Goal: Information Seeking & Learning: Learn about a topic

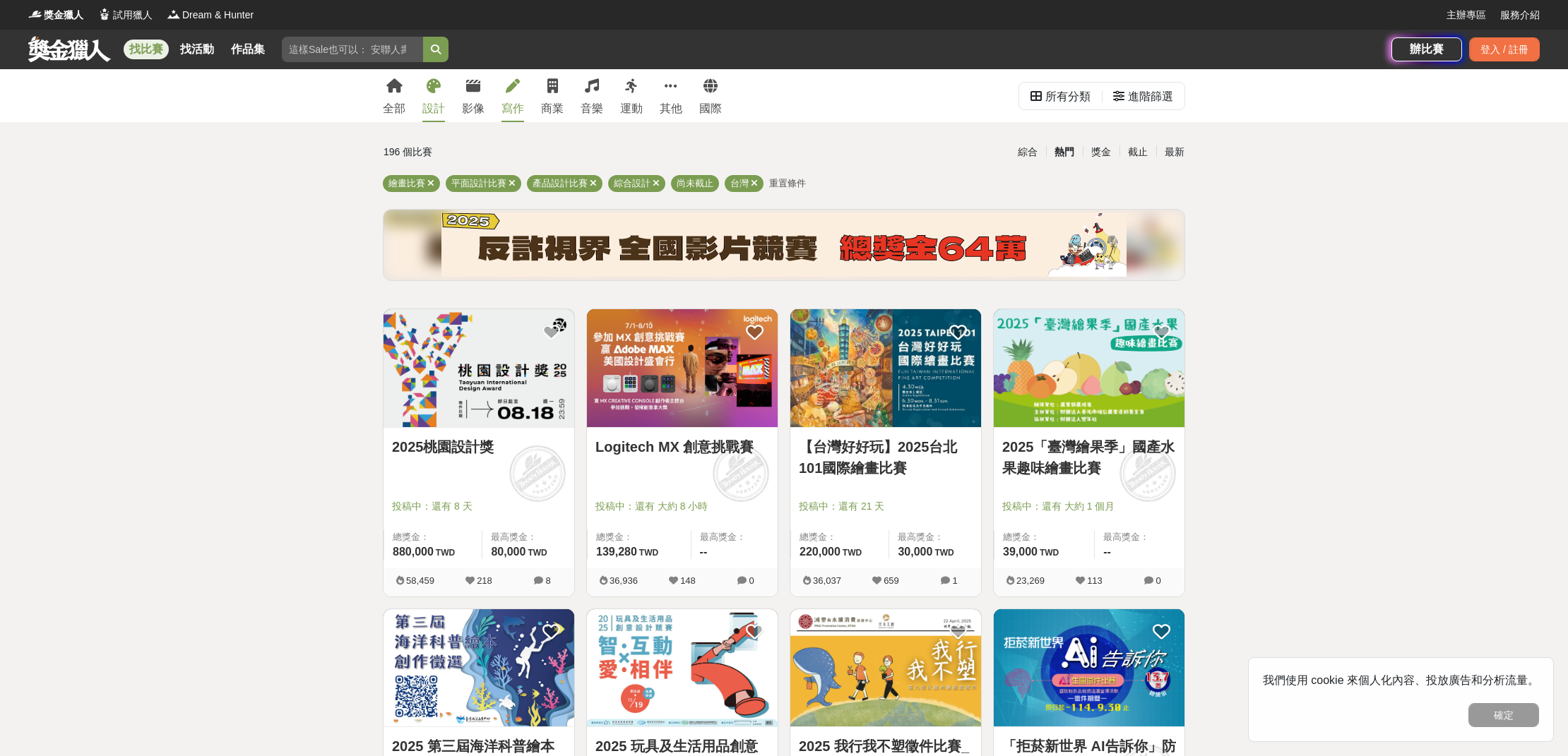
click at [511, 118] on link "寫作" at bounding box center [512, 95] width 22 height 53
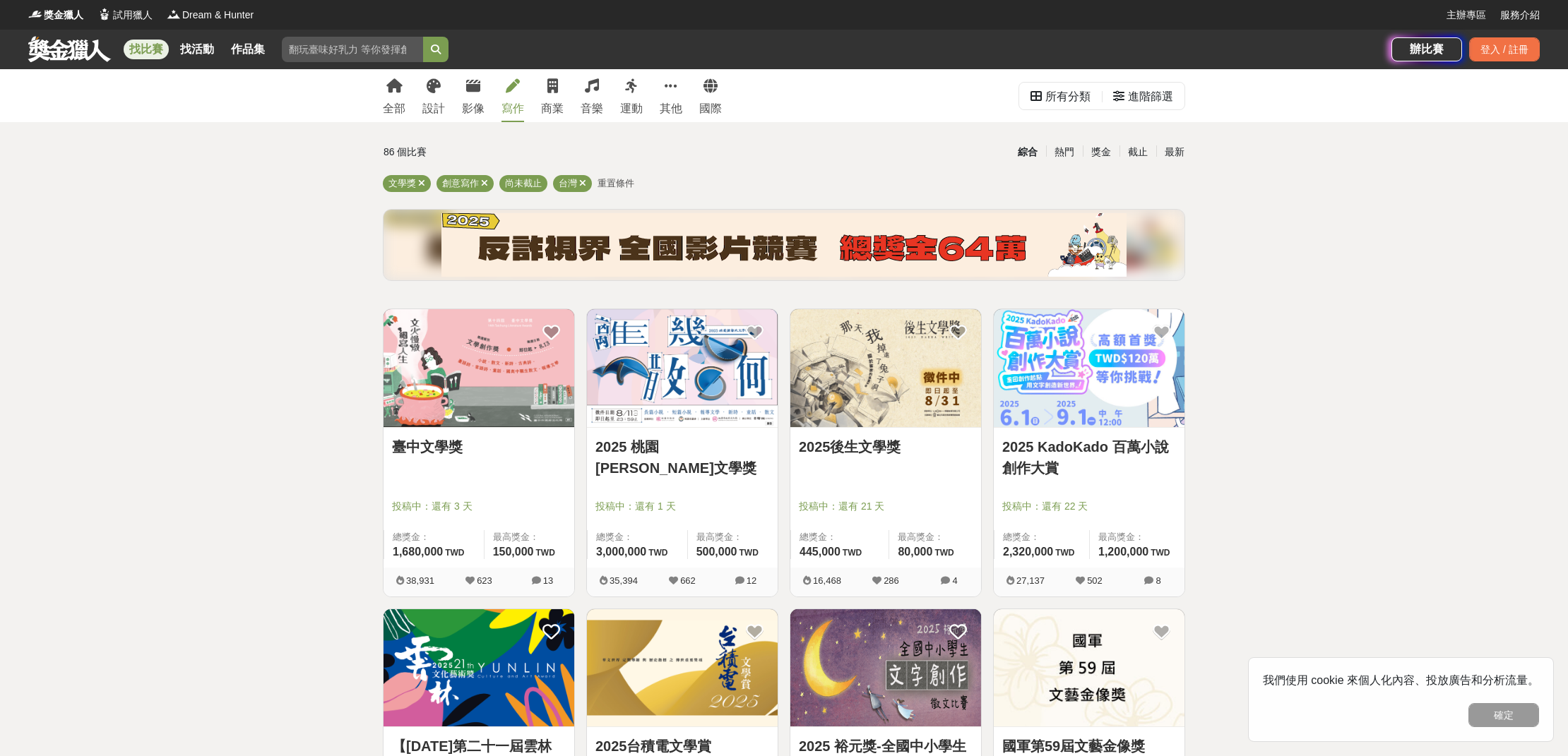
click at [715, 381] on img at bounding box center [682, 368] width 190 height 118
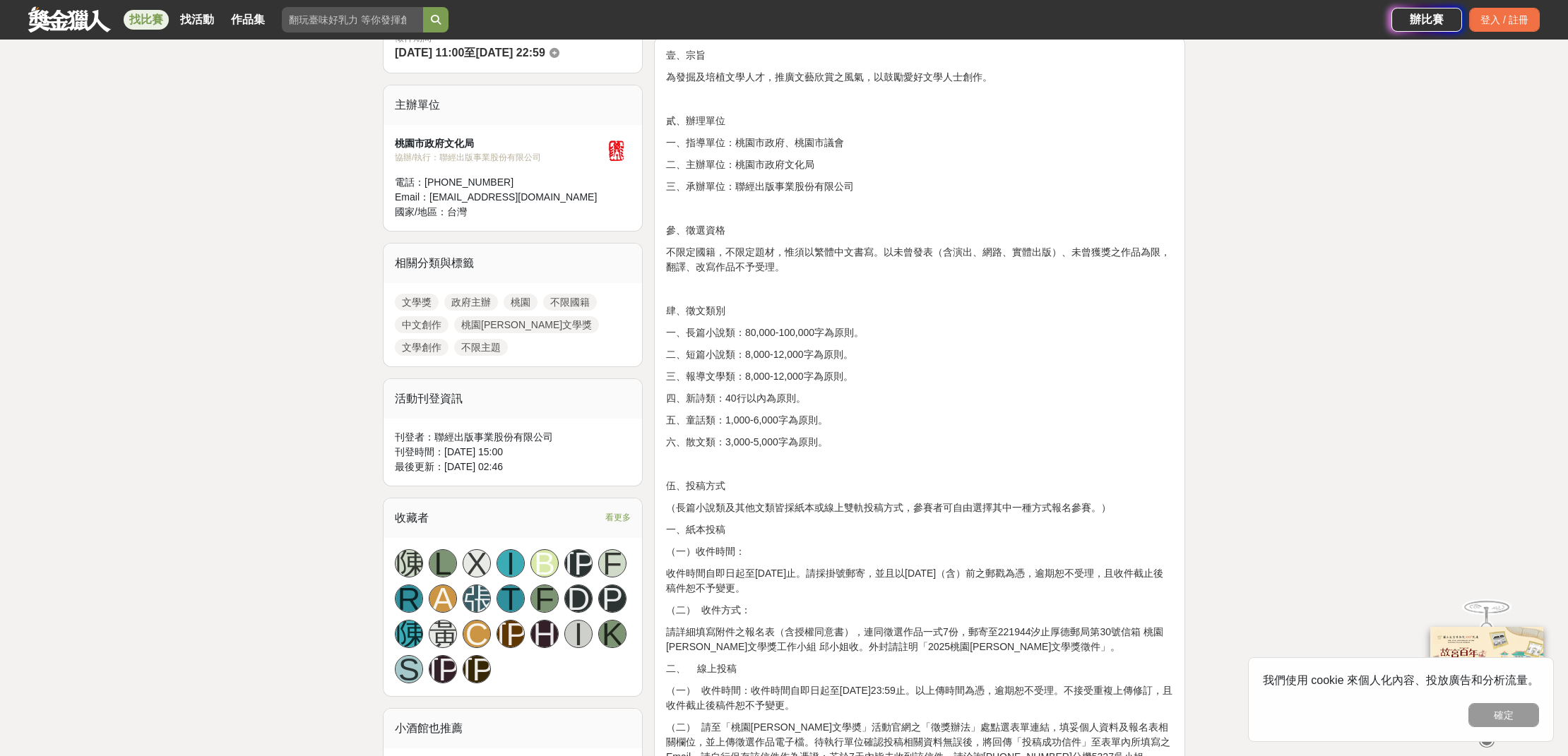
scroll to position [649, 0]
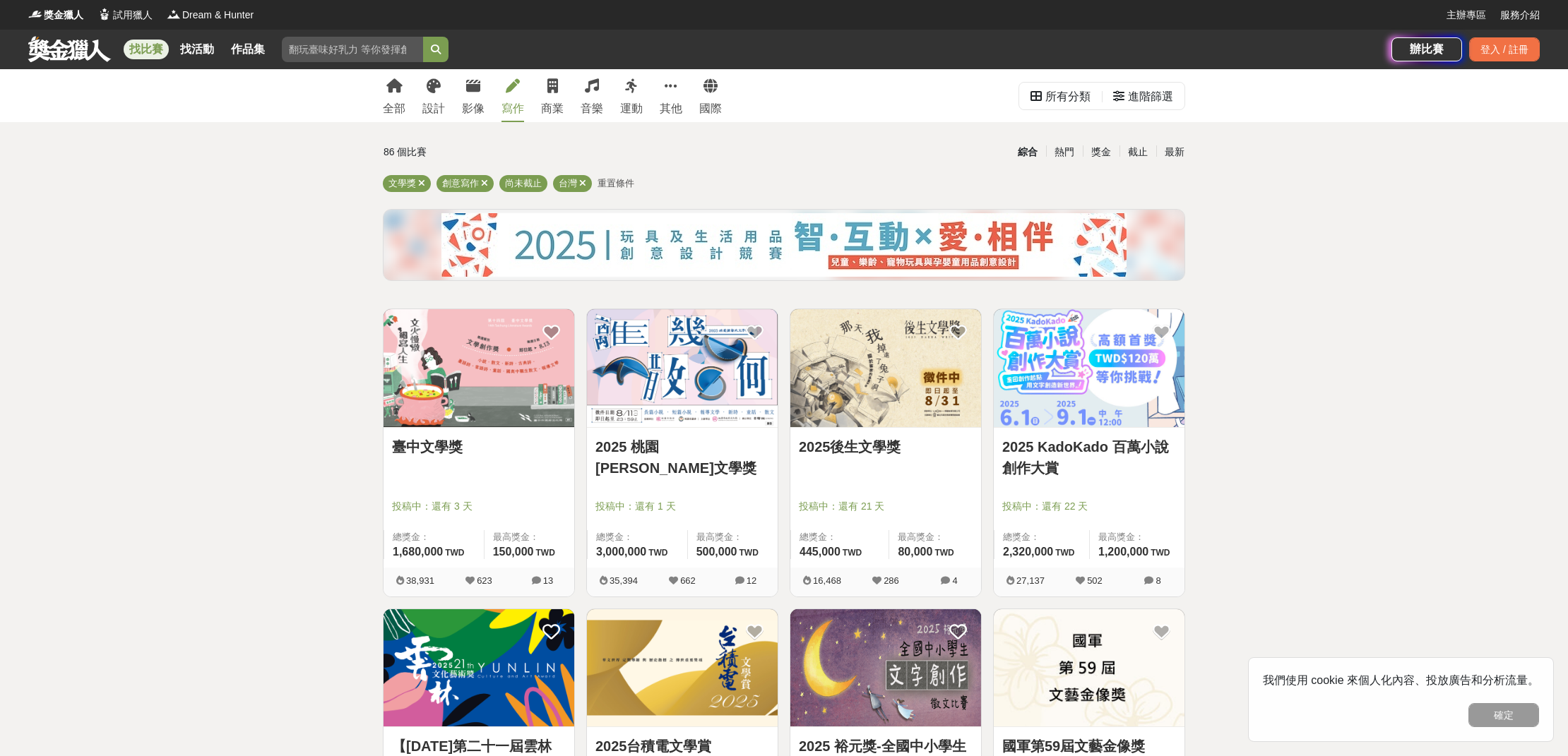
click at [1019, 372] on img at bounding box center [1089, 368] width 190 height 118
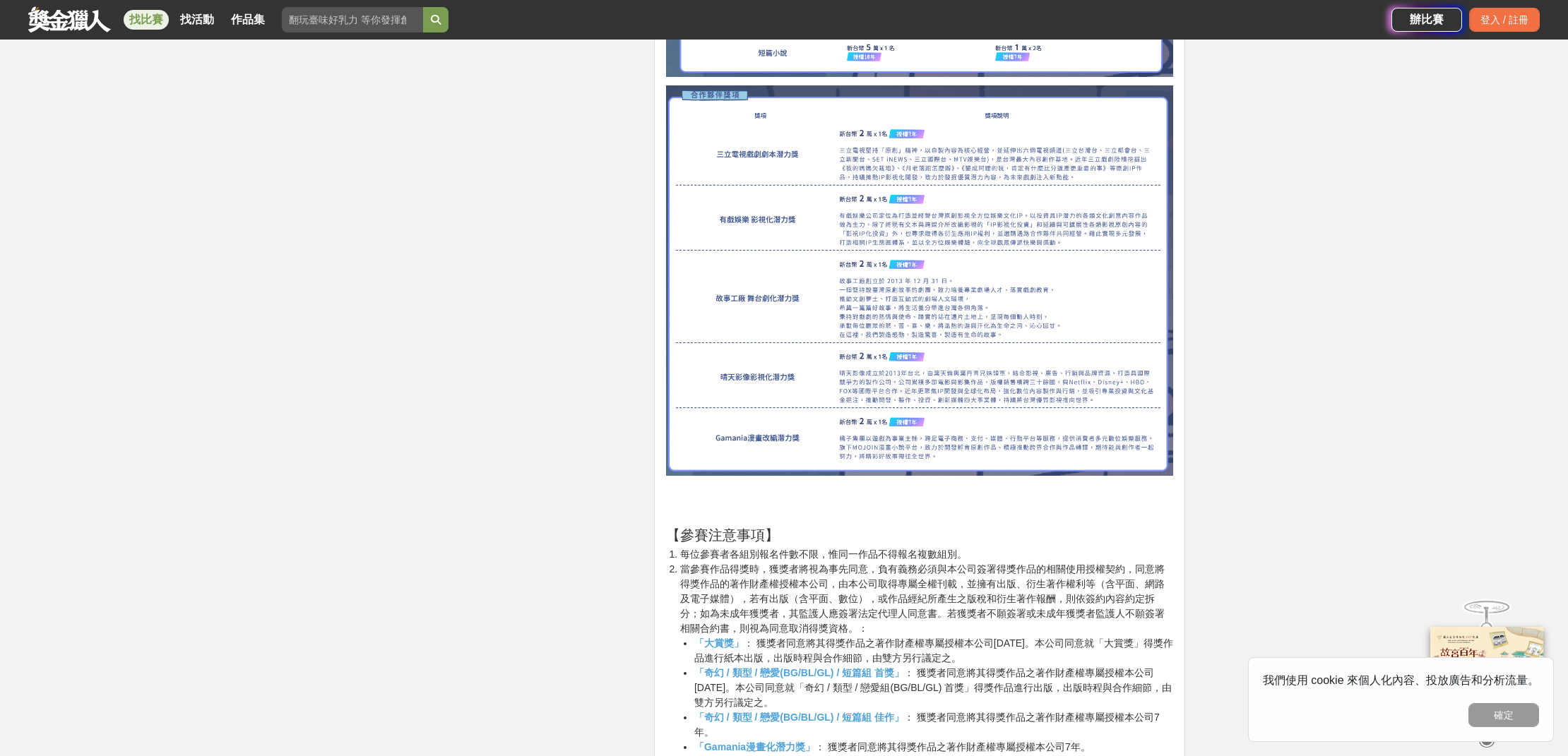
scroll to position [3678, 0]
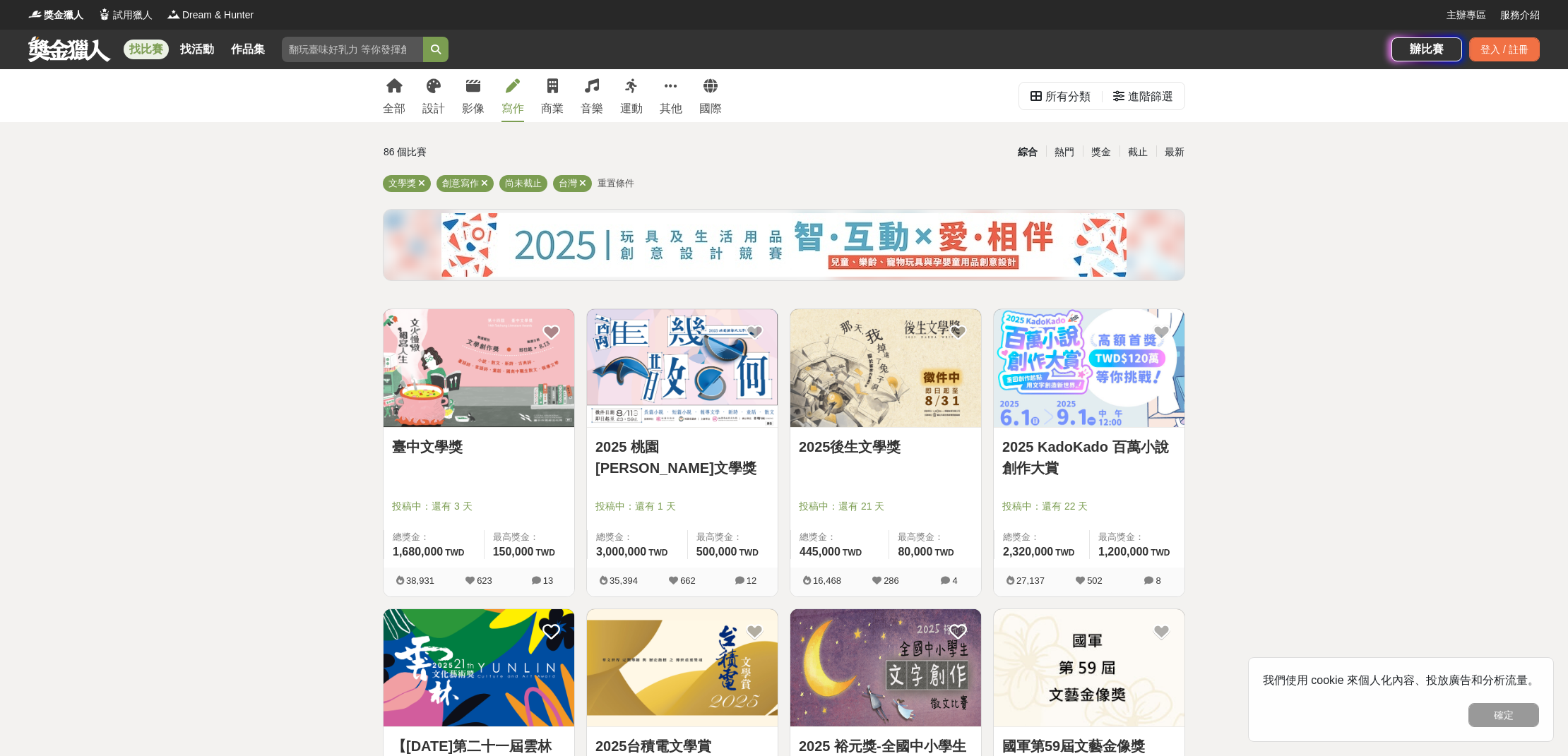
scroll to position [301, 0]
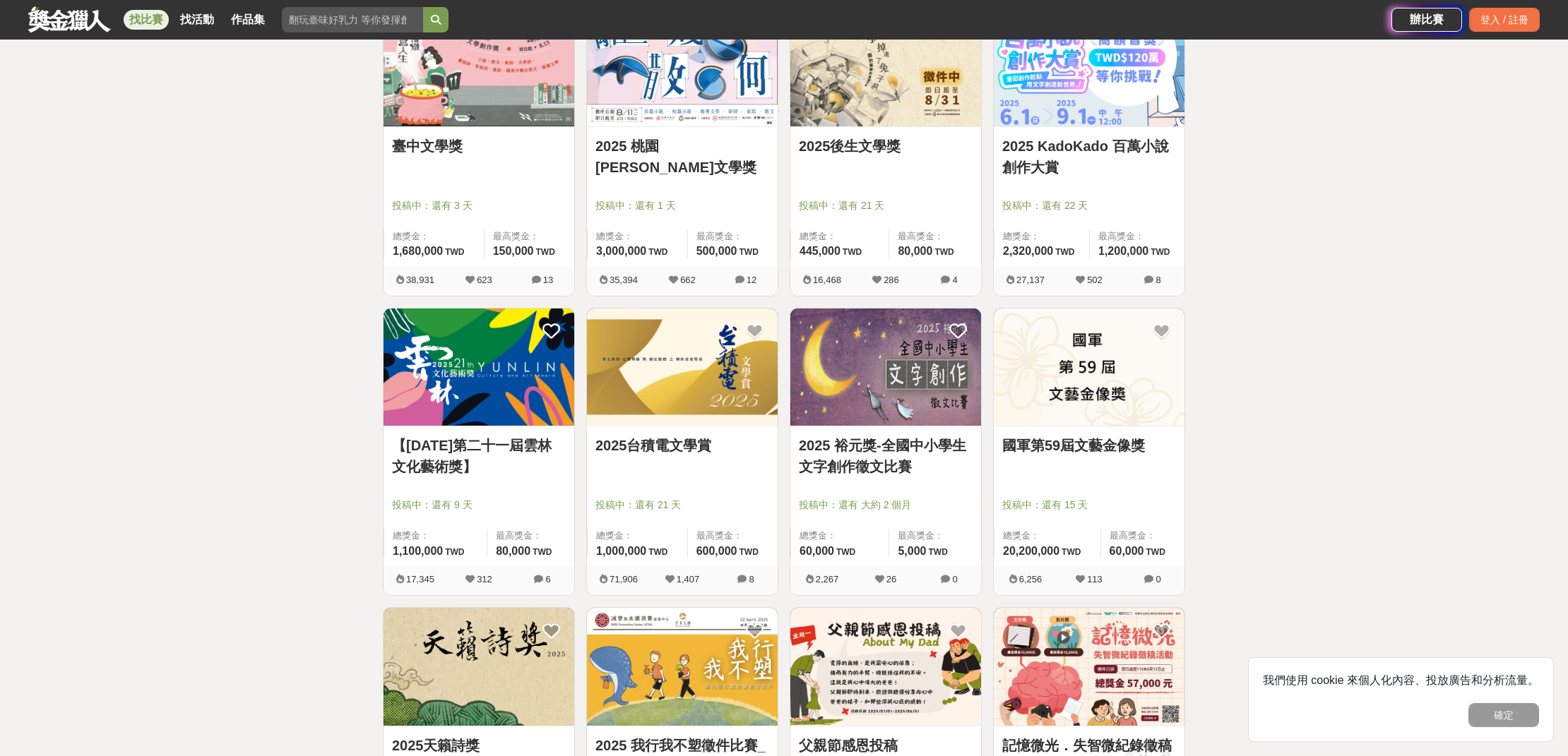
click at [642, 385] on img at bounding box center [682, 368] width 190 height 118
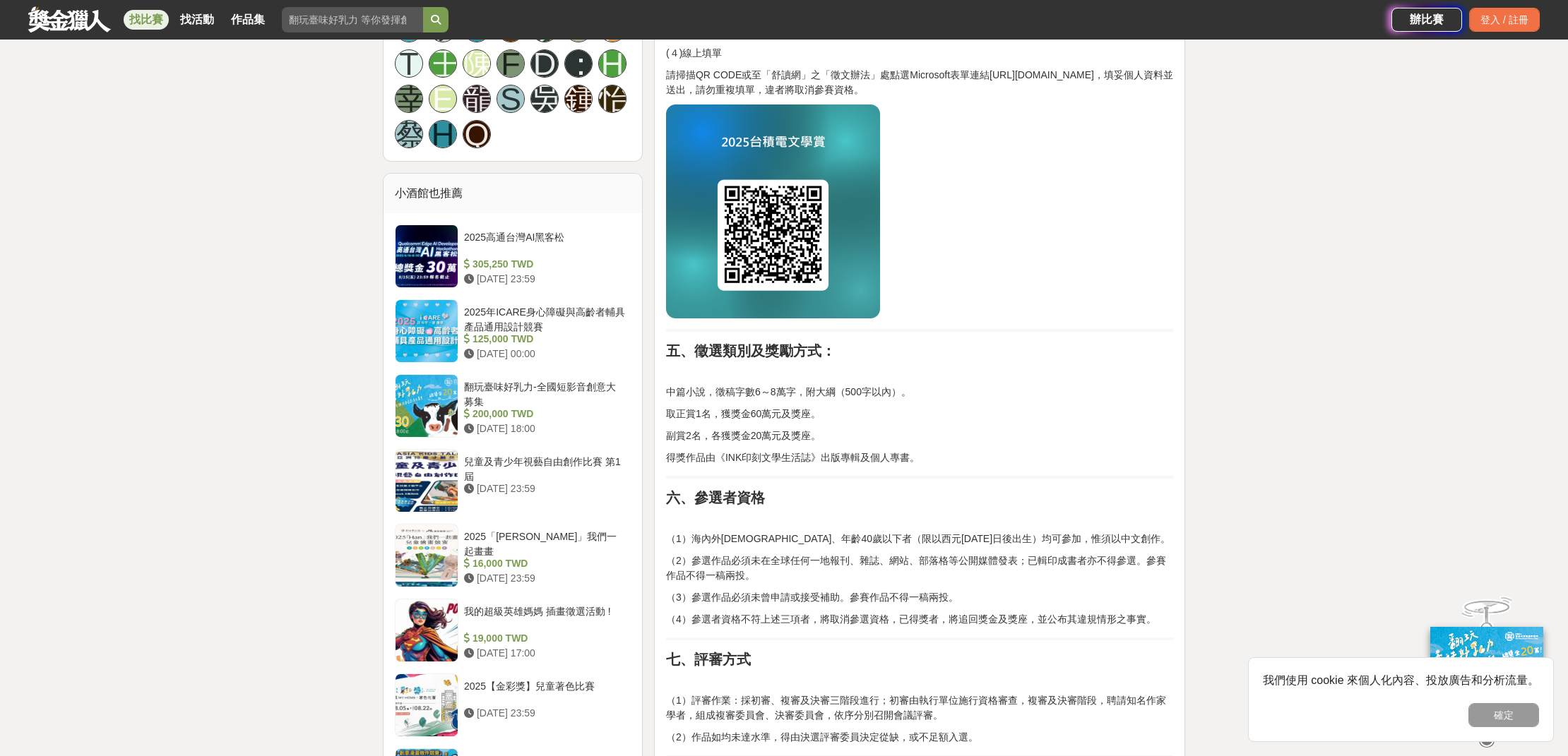
scroll to position [1044, 0]
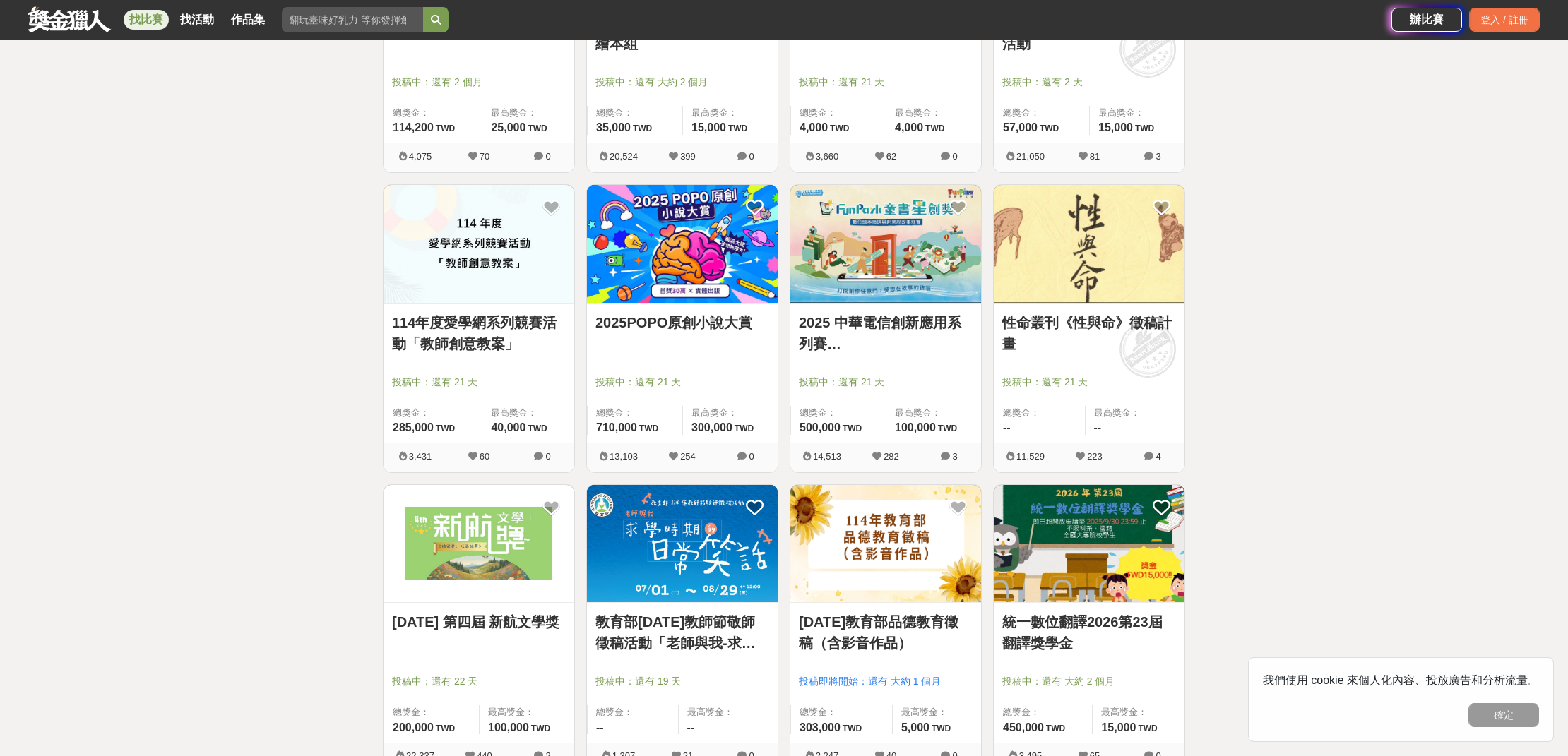
scroll to position [1142, 0]
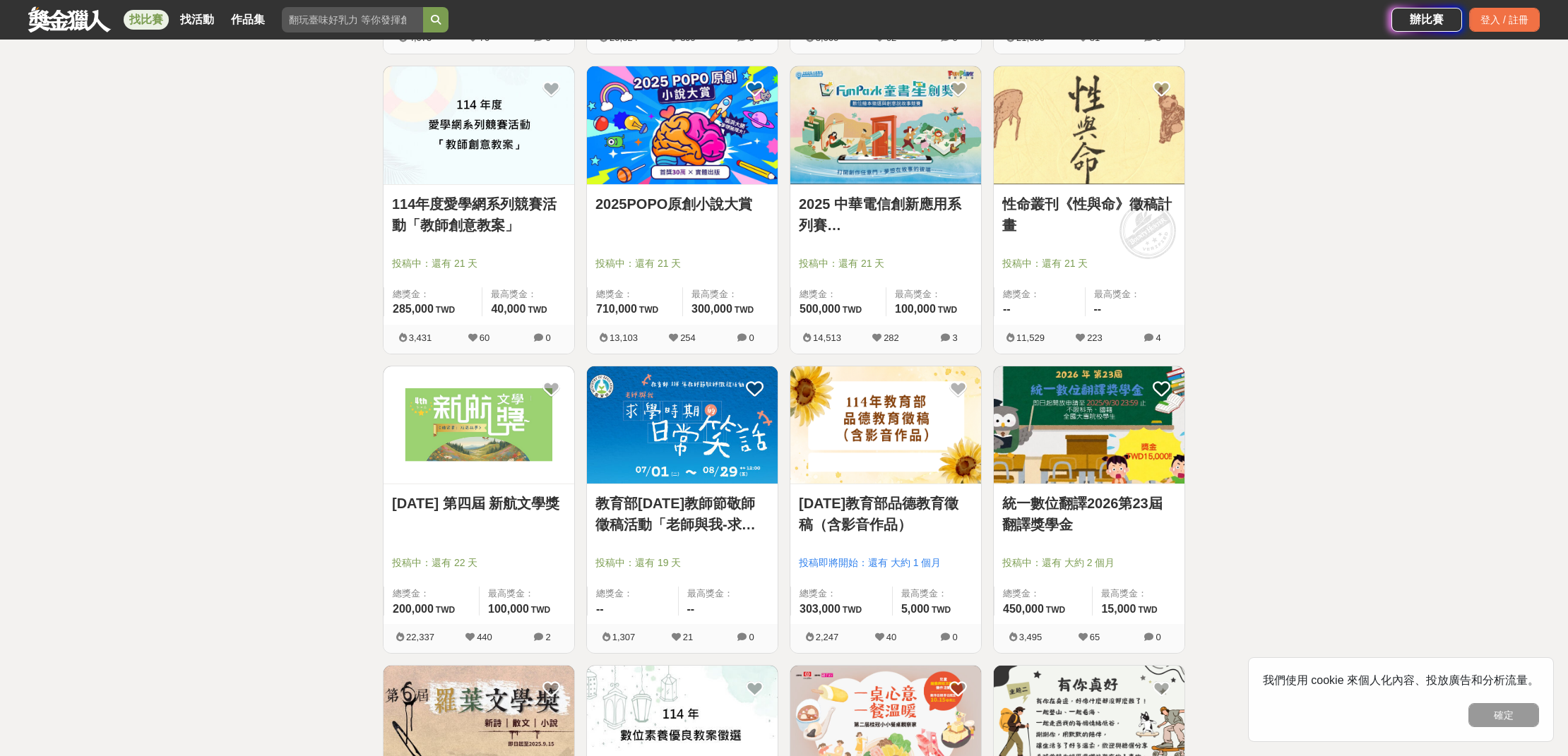
click at [719, 186] on div "2025POPO原創小說大賞 投稿中：還有 21 天 總獎金： 710,000 710,000 TWD 最高獎金： 300,000 TWD" at bounding box center [682, 255] width 190 height 140
click at [727, 169] on img at bounding box center [682, 125] width 190 height 118
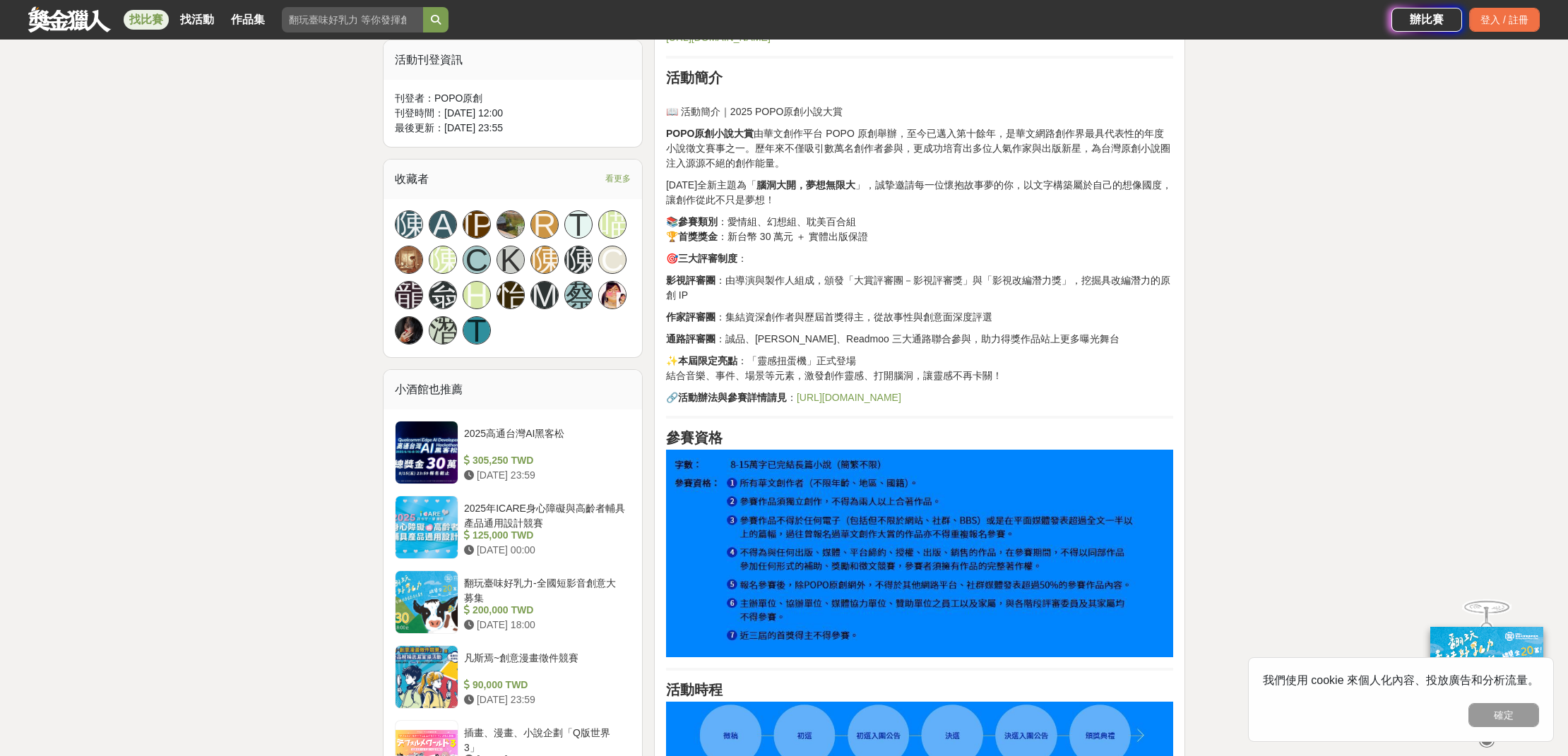
scroll to position [897, 0]
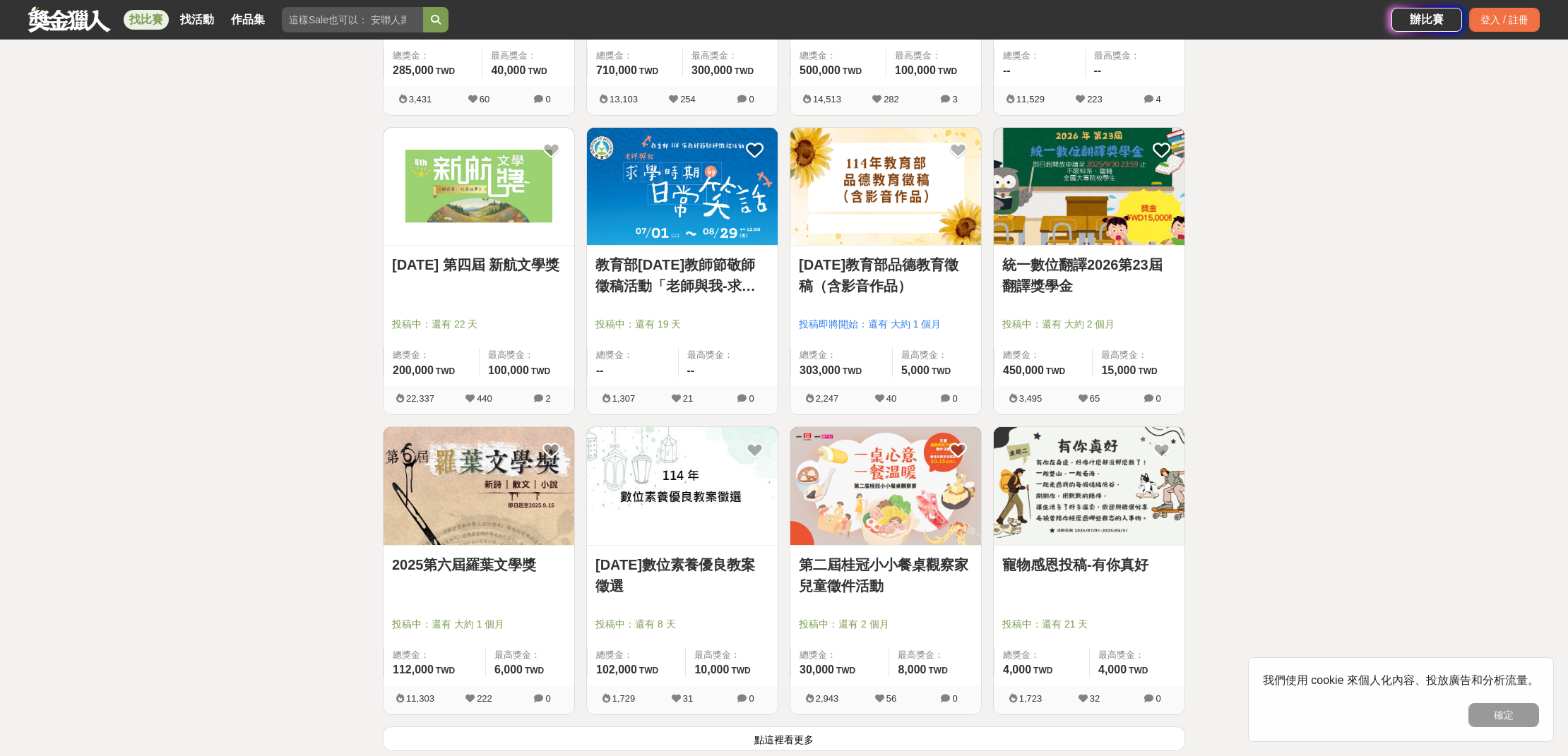
scroll to position [1505, 0]
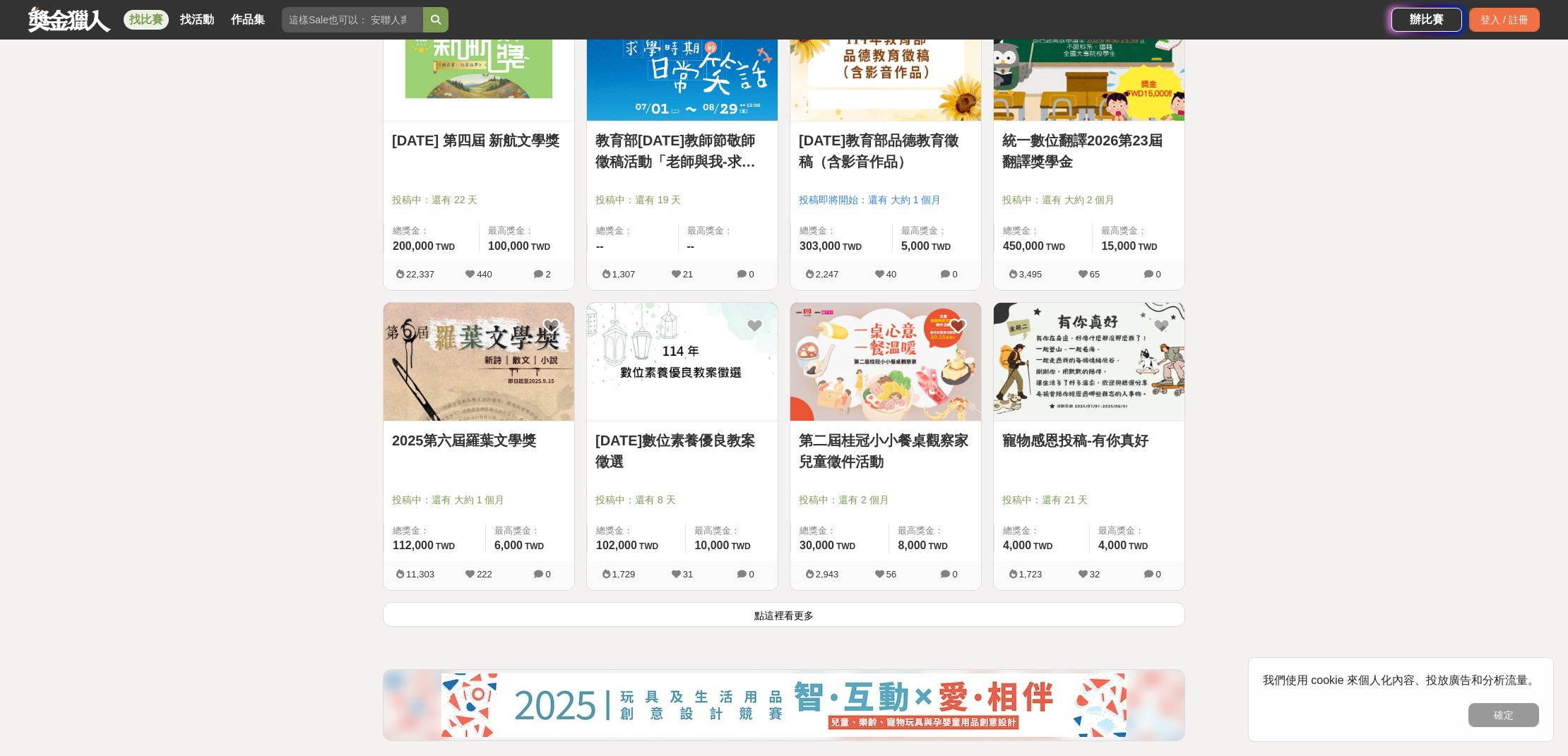
click at [875, 612] on button "點這裡看更多" at bounding box center [783, 614] width 802 height 25
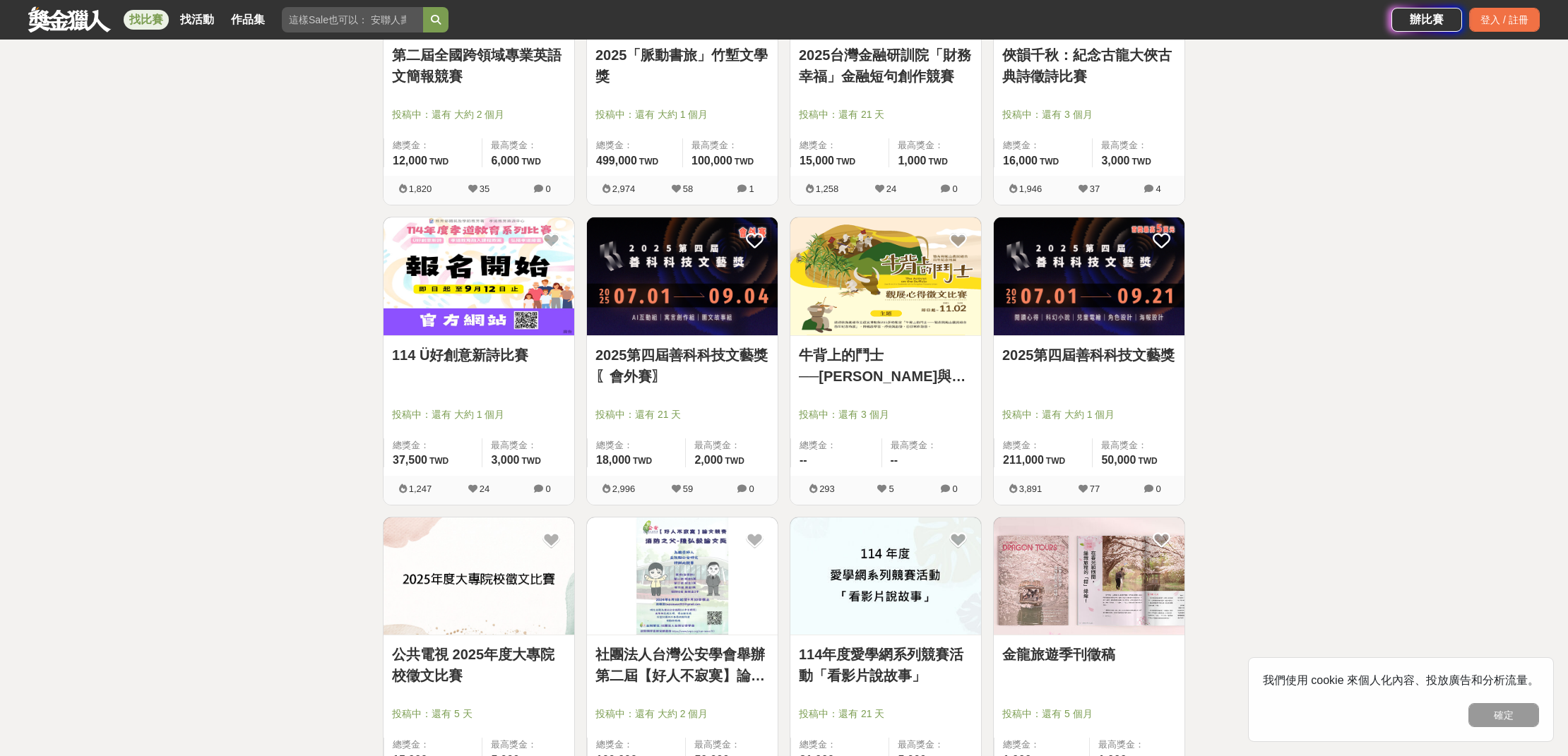
scroll to position [2588, 0]
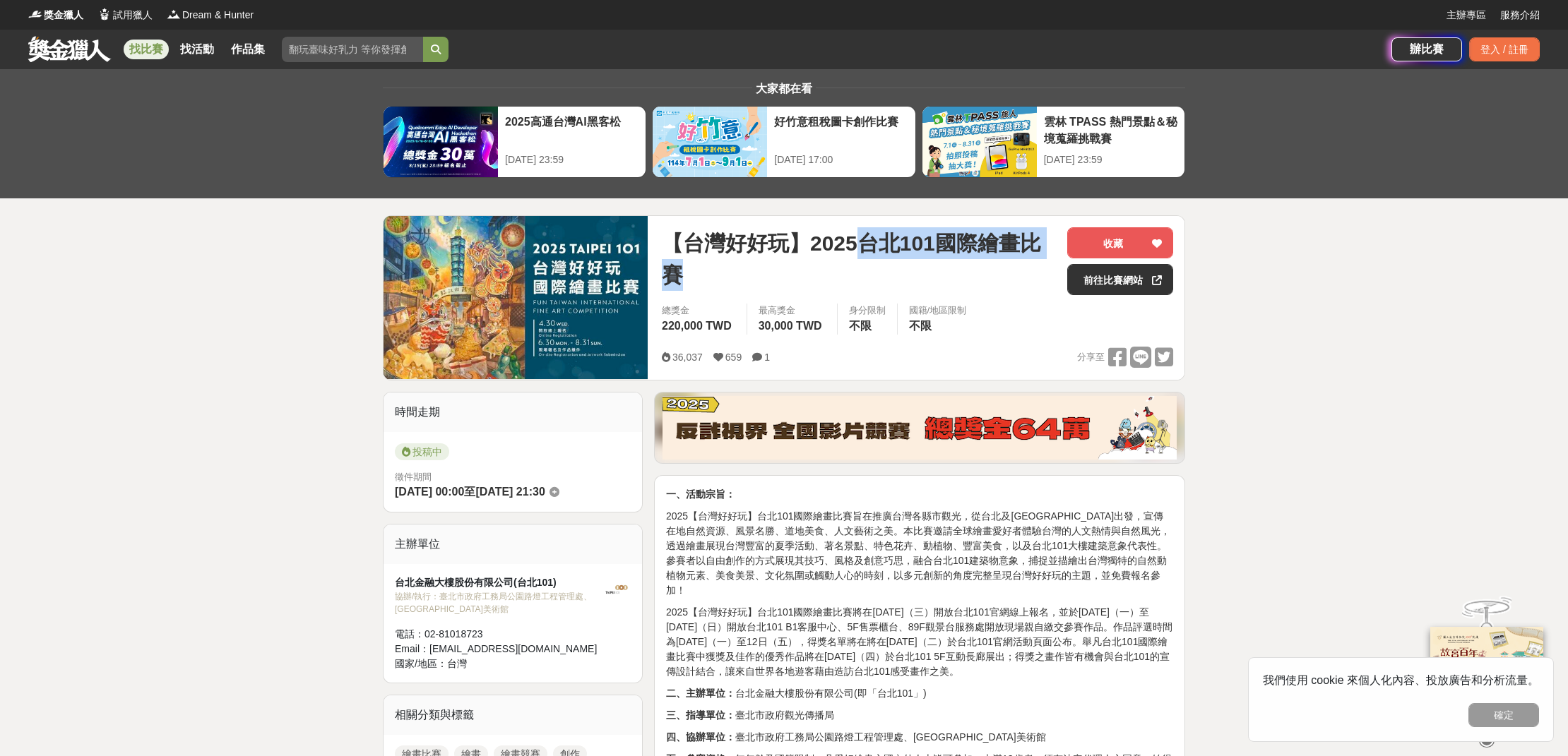
drag, startPoint x: 867, startPoint y: 242, endPoint x: 845, endPoint y: 264, distance: 31.1
click at [845, 264] on span "【台灣好好玩】2025台北101國際繪畫比賽" at bounding box center [858, 259] width 394 height 64
copy span "台北101國際繪畫比賽"
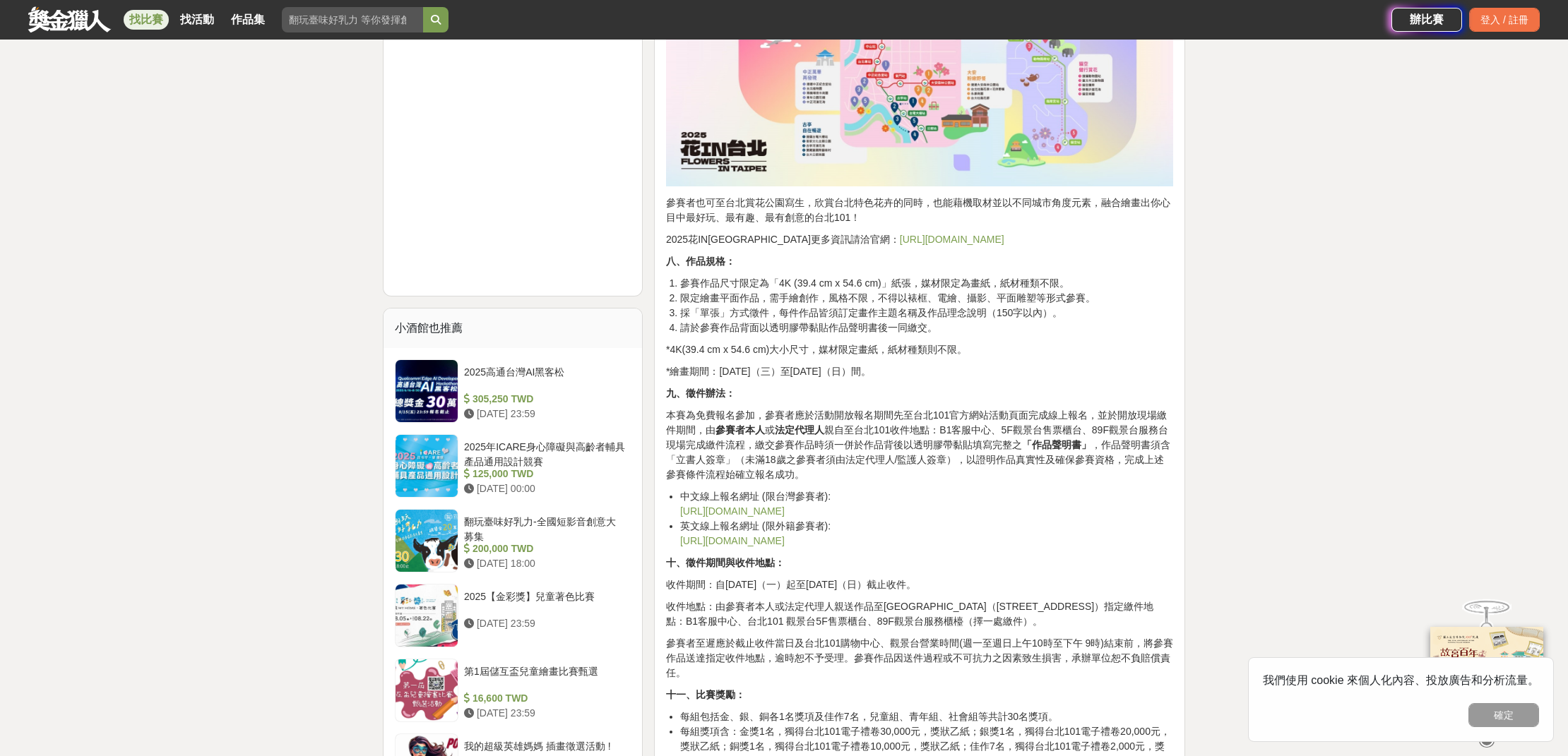
scroll to position [1547, 0]
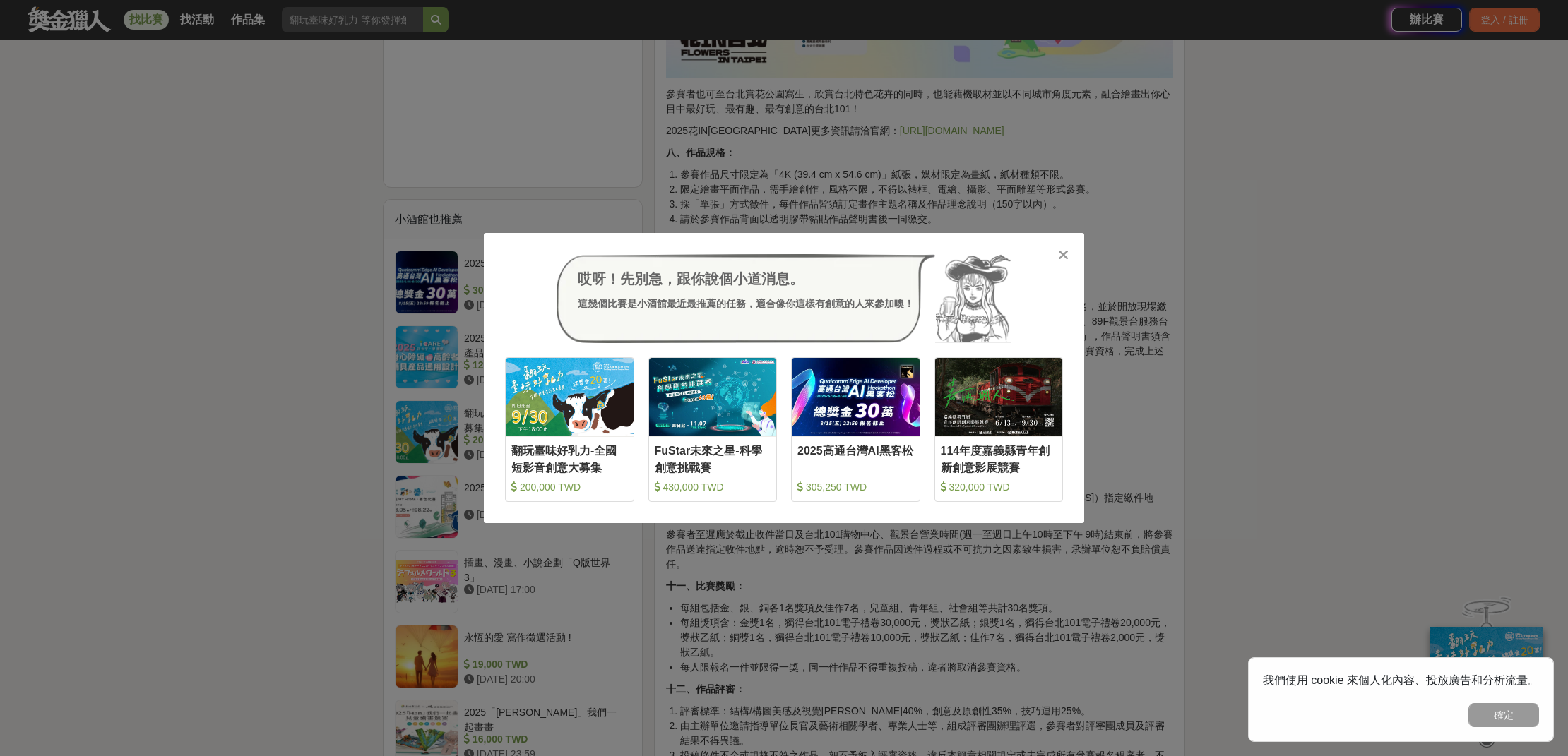
click at [1066, 257] on icon at bounding box center [1064, 255] width 11 height 14
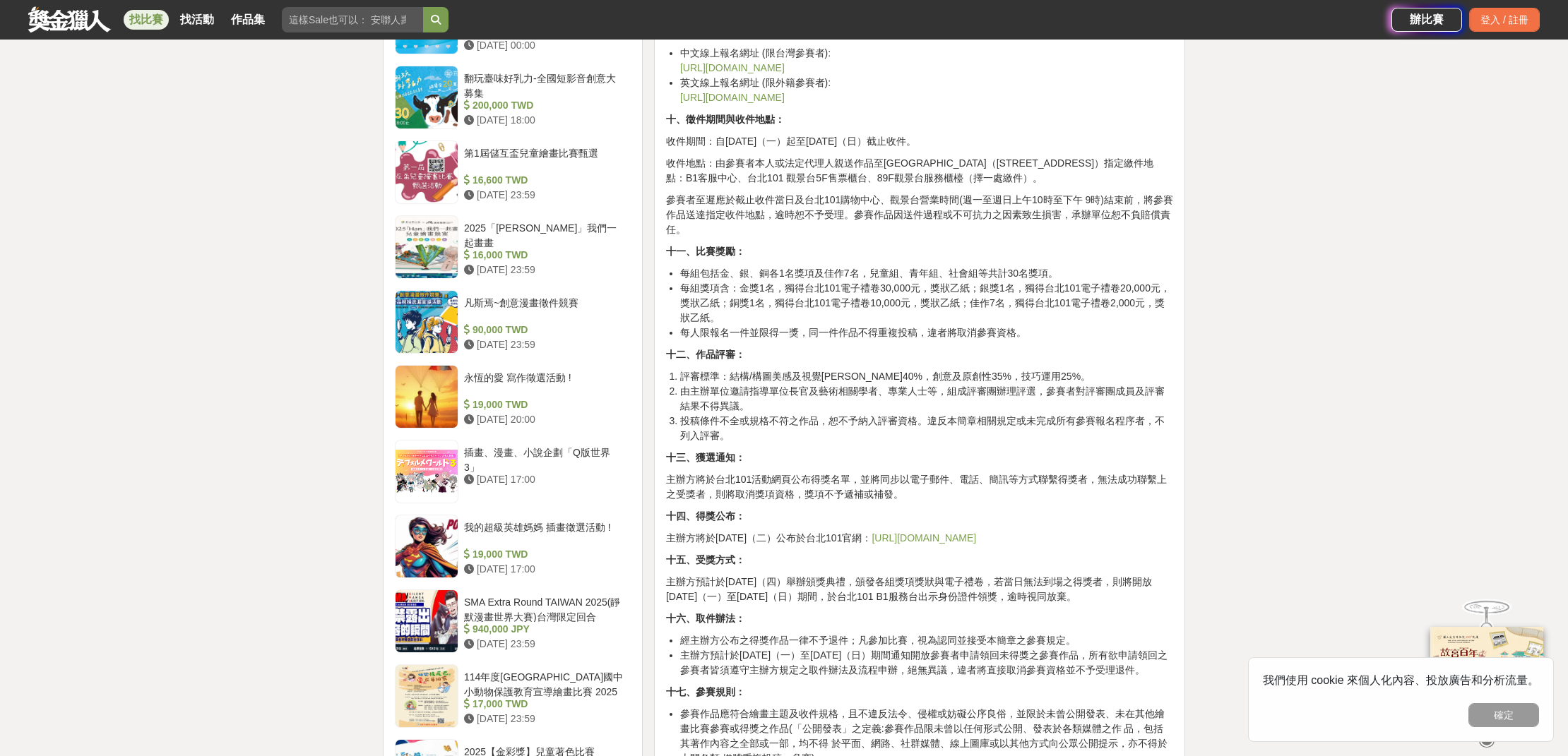
scroll to position [1884, 0]
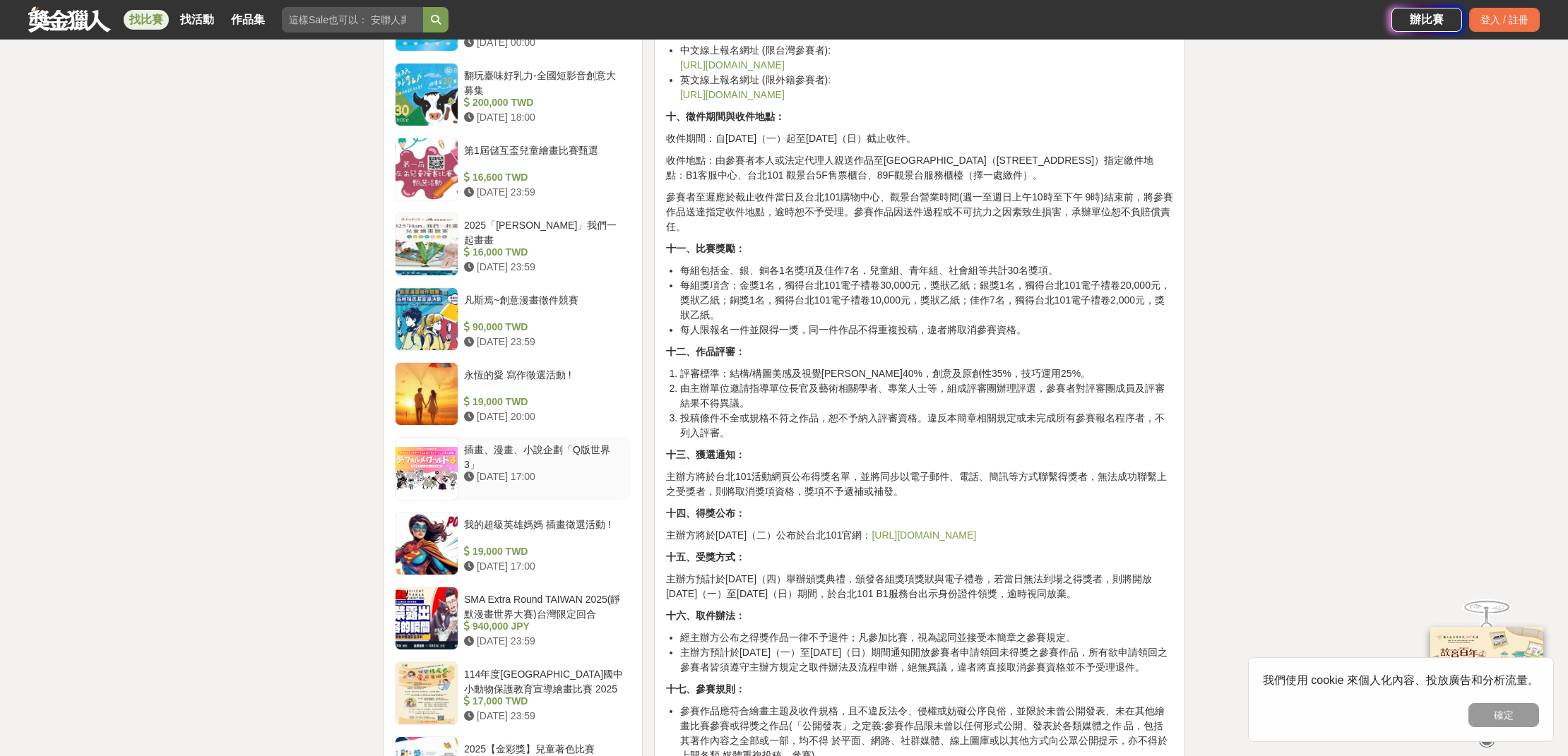
click at [603, 445] on div "插畫、漫畫、小說企劃「Q版世界3」" at bounding box center [544, 456] width 161 height 27
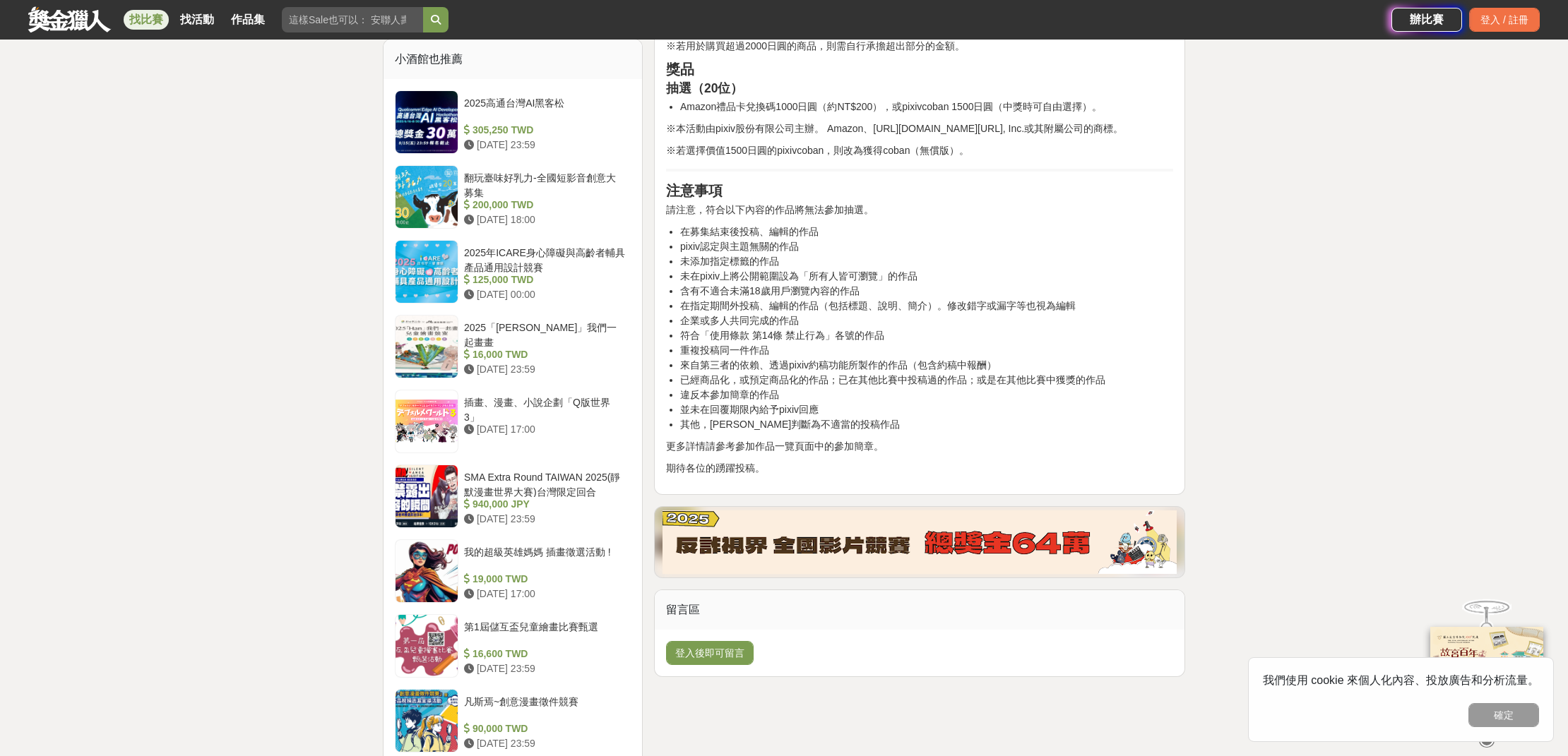
scroll to position [1282, 0]
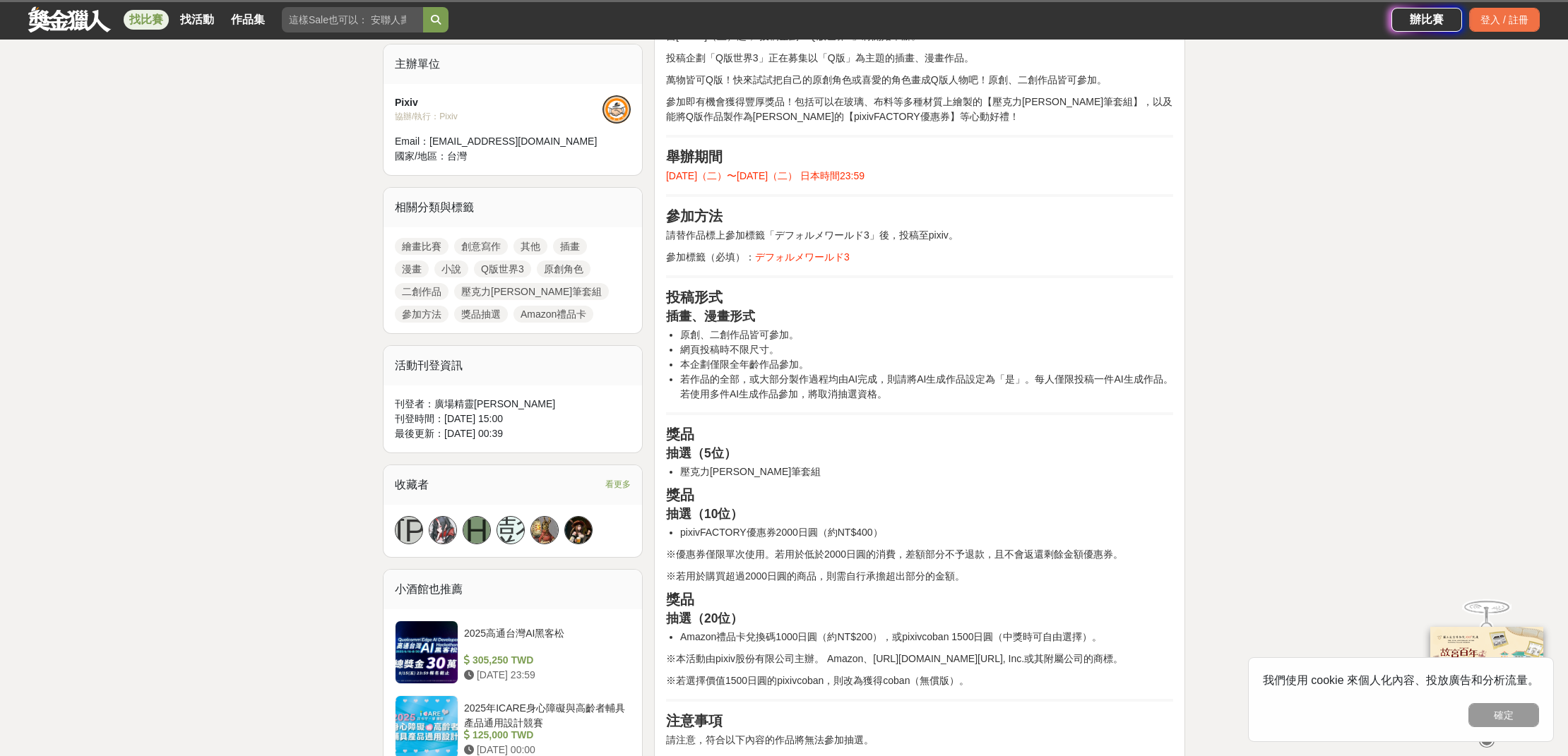
scroll to position [188, 0]
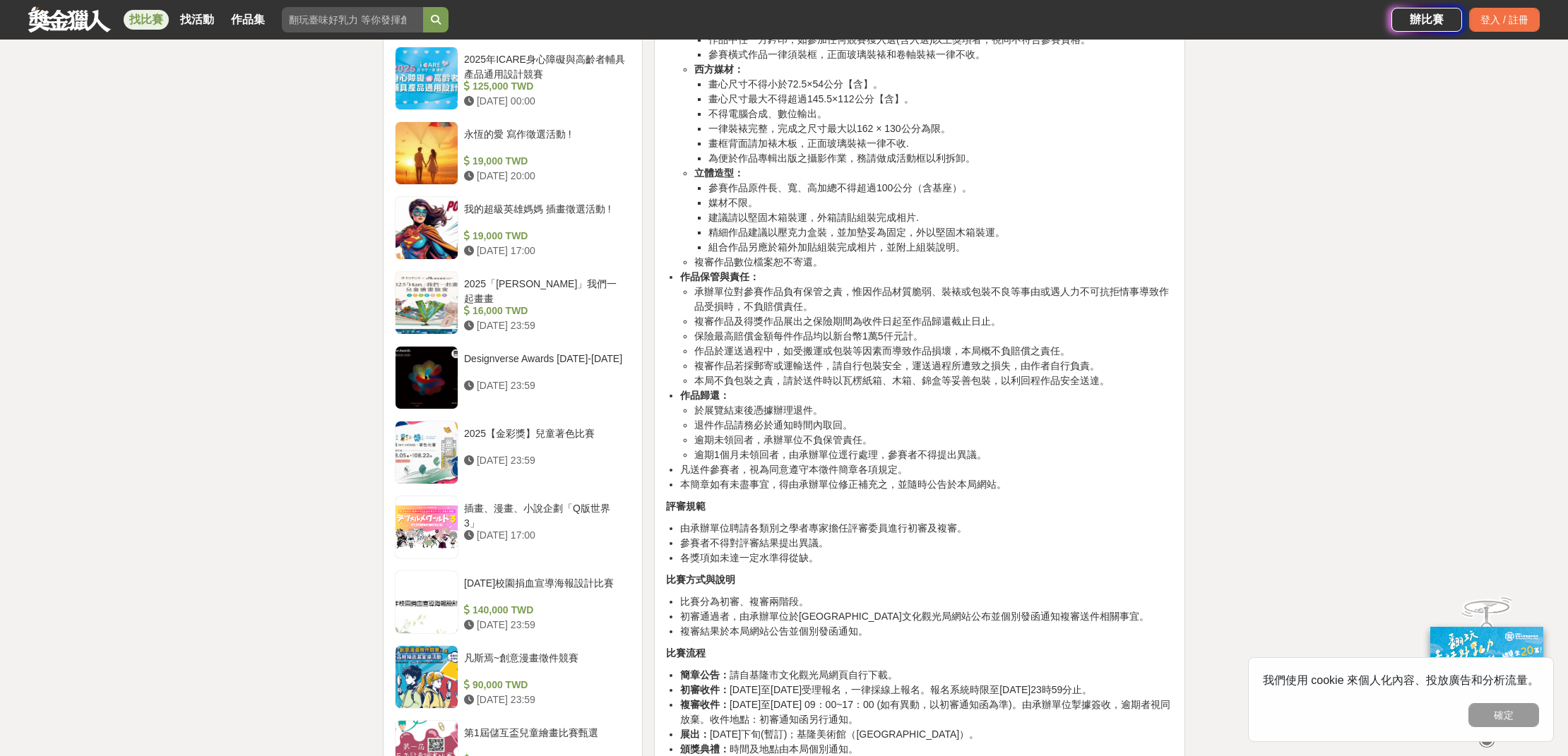
scroll to position [1556, 0]
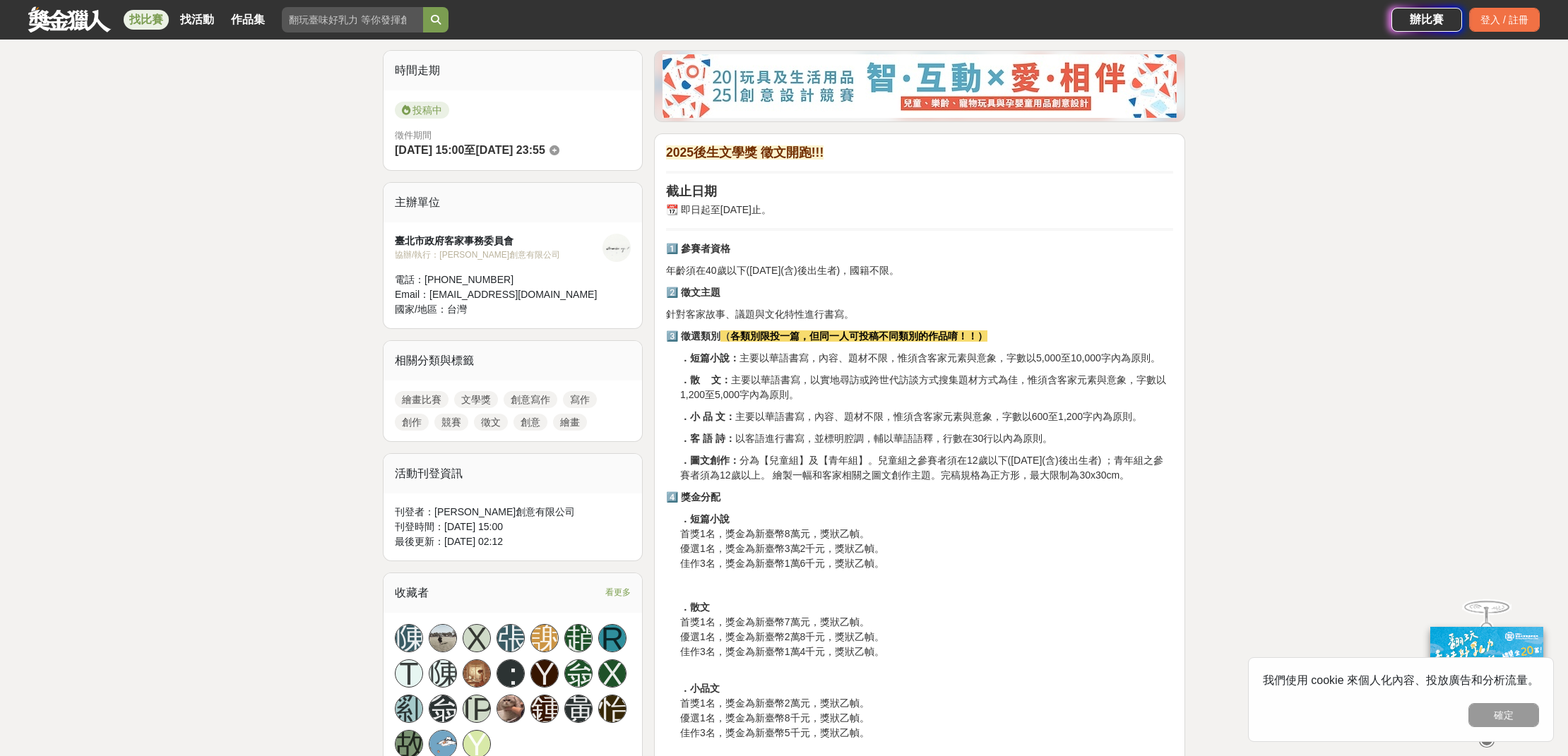
scroll to position [438, 0]
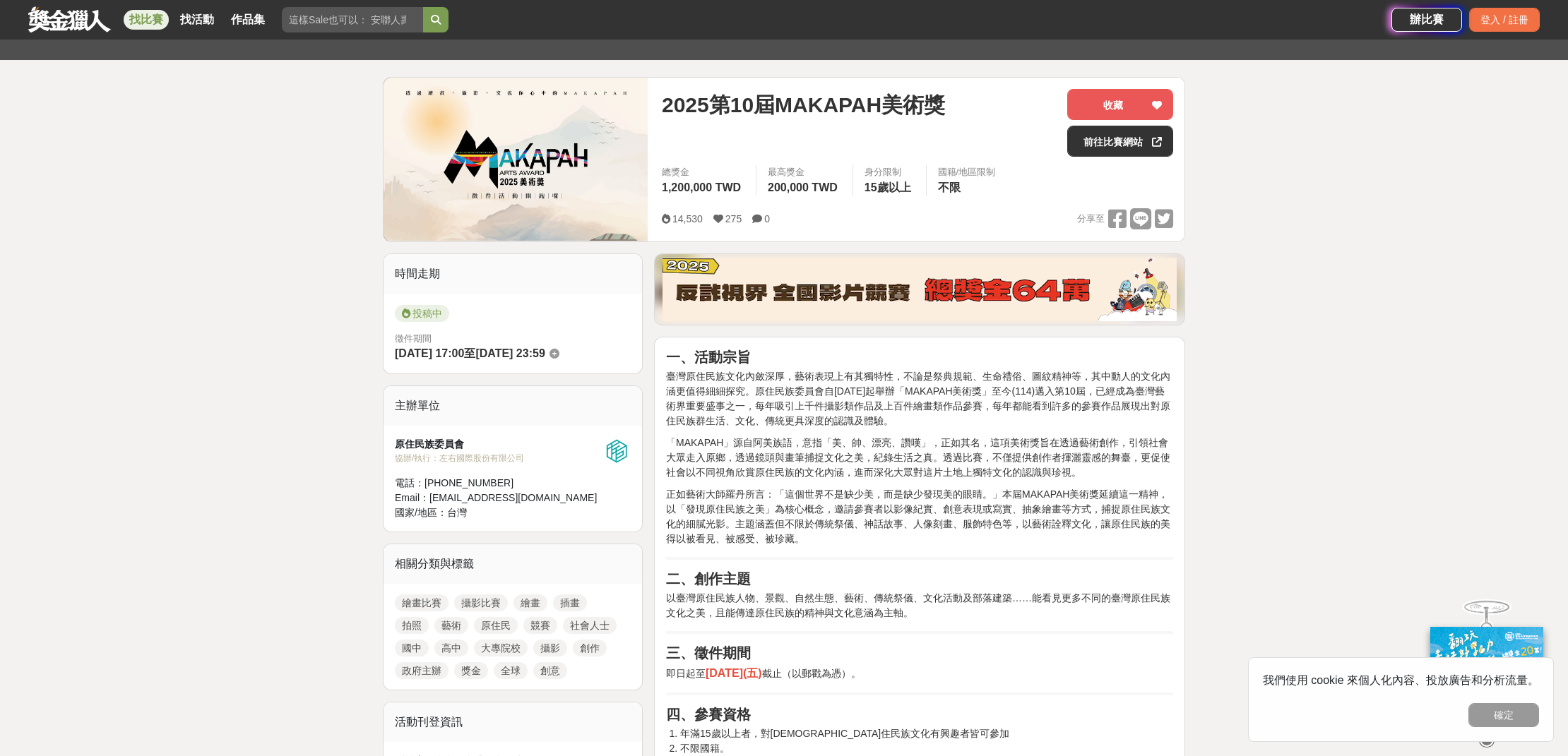
scroll to position [399, 0]
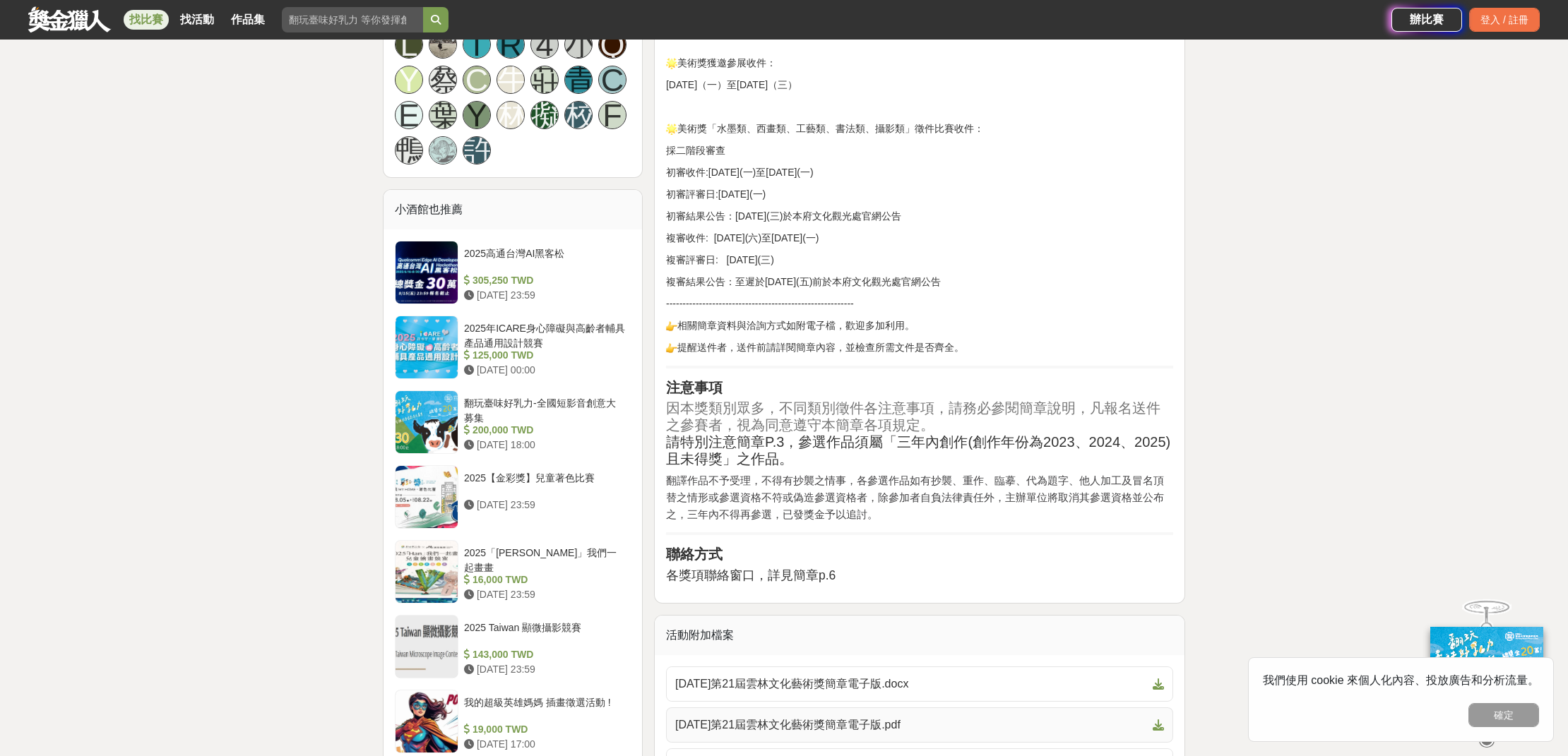
scroll to position [1332, 0]
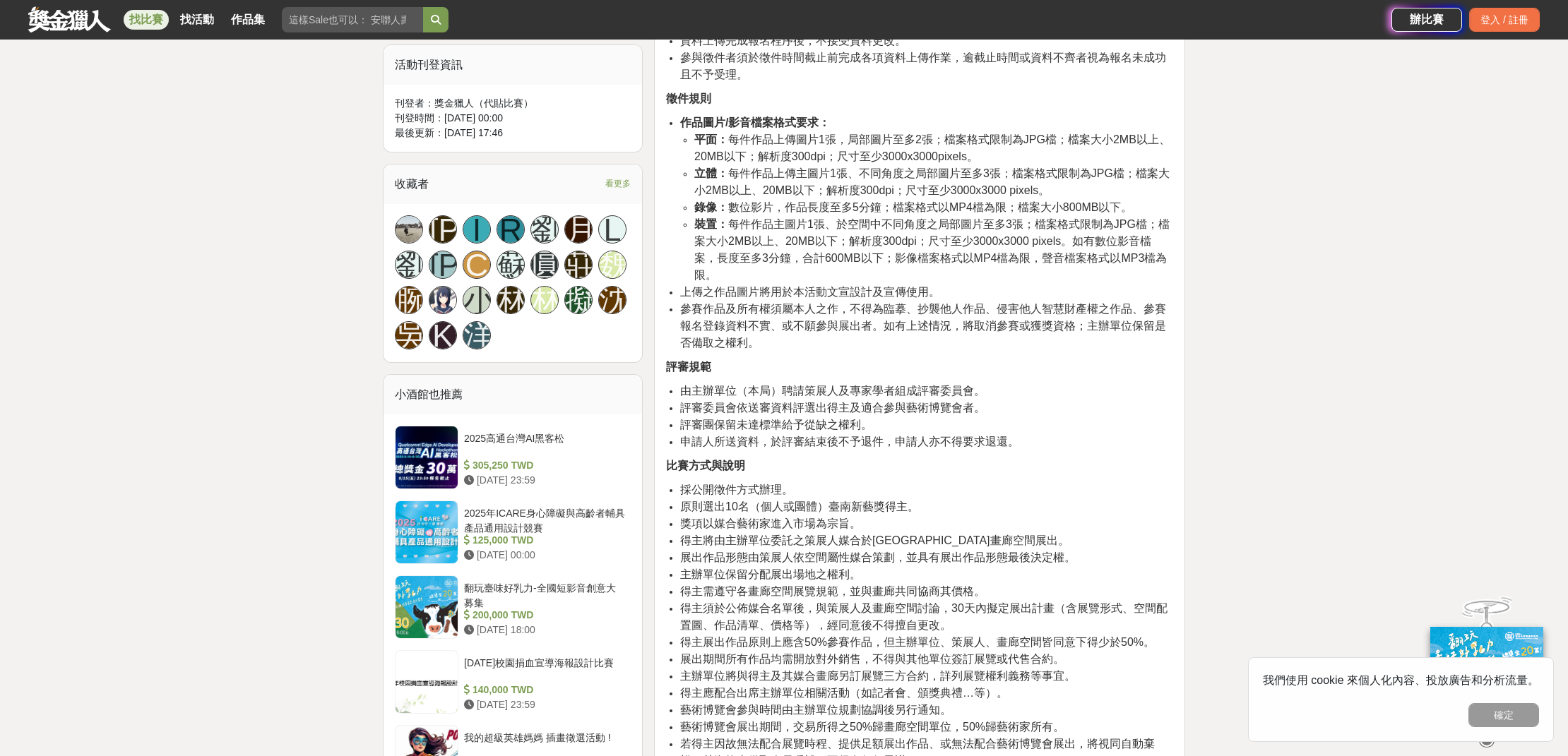
scroll to position [921, 0]
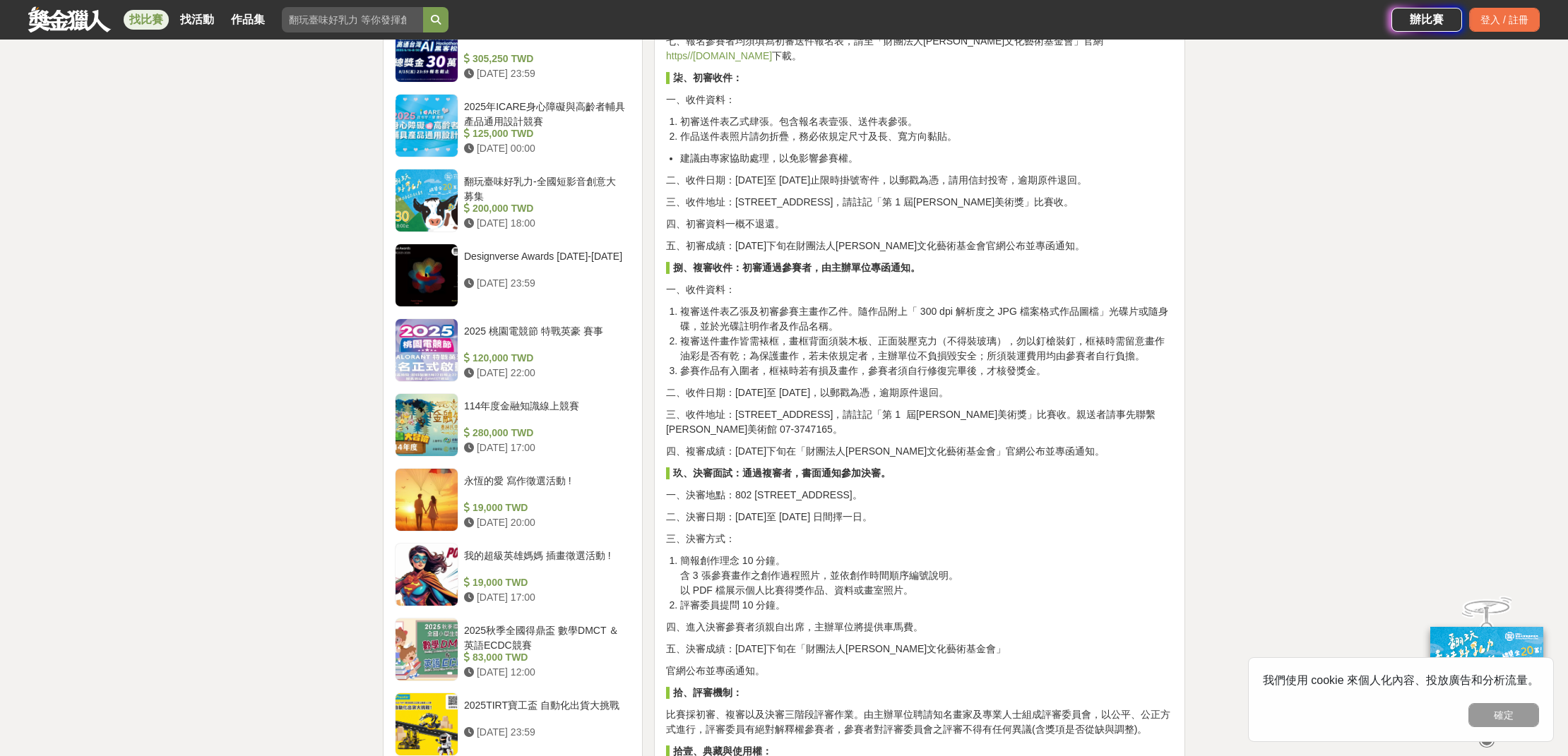
scroll to position [1279, 0]
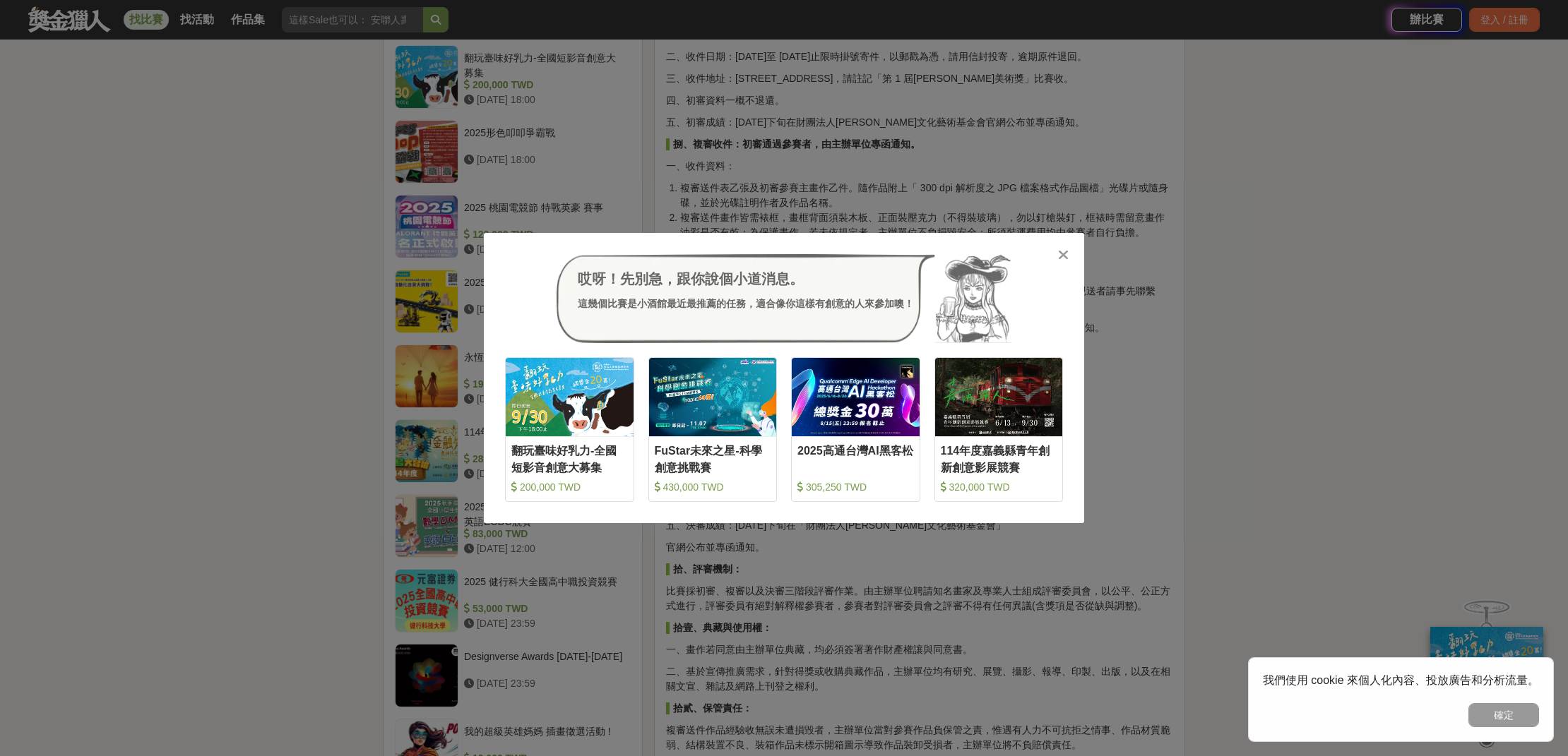
click at [1066, 256] on icon at bounding box center [1064, 255] width 11 height 14
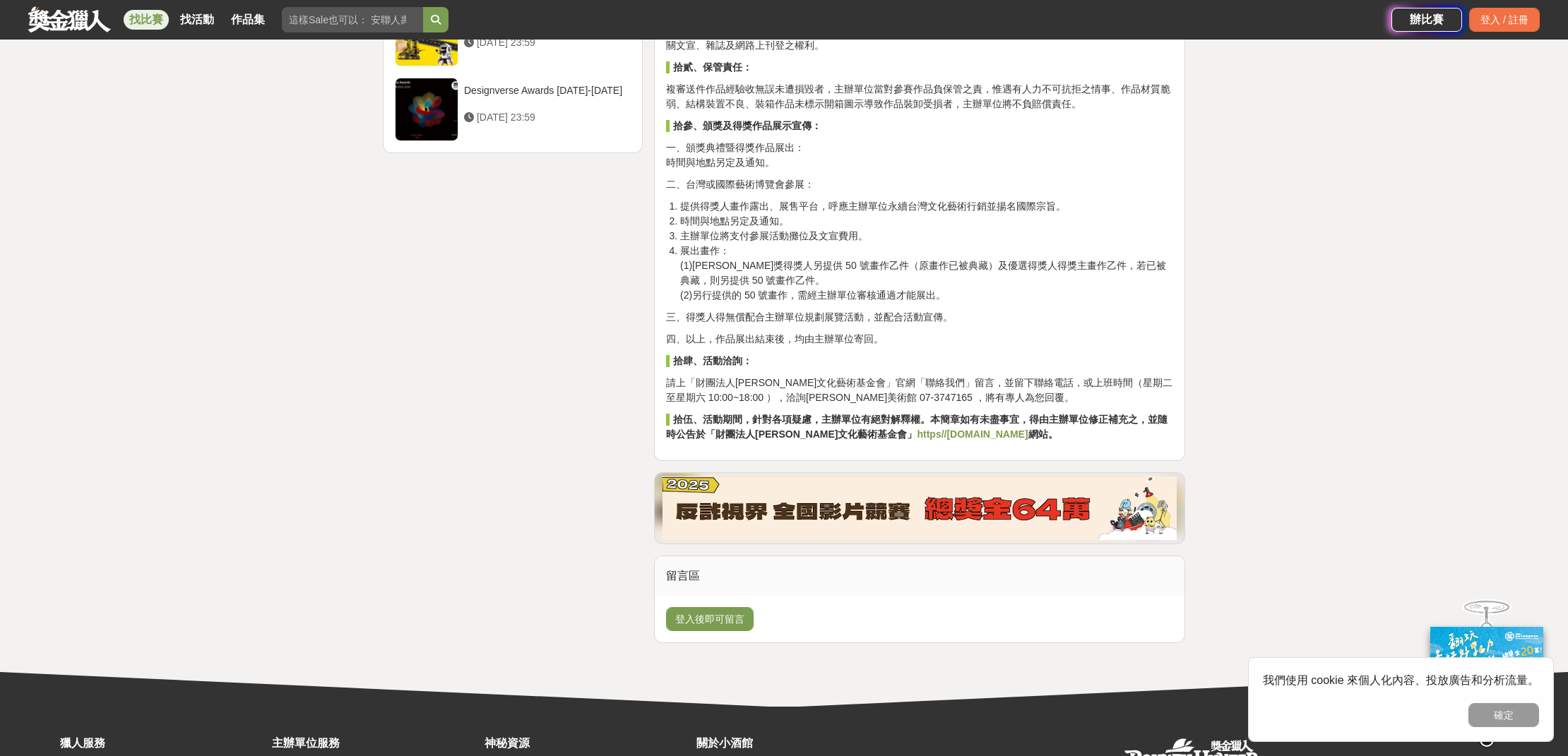
scroll to position [1916, 0]
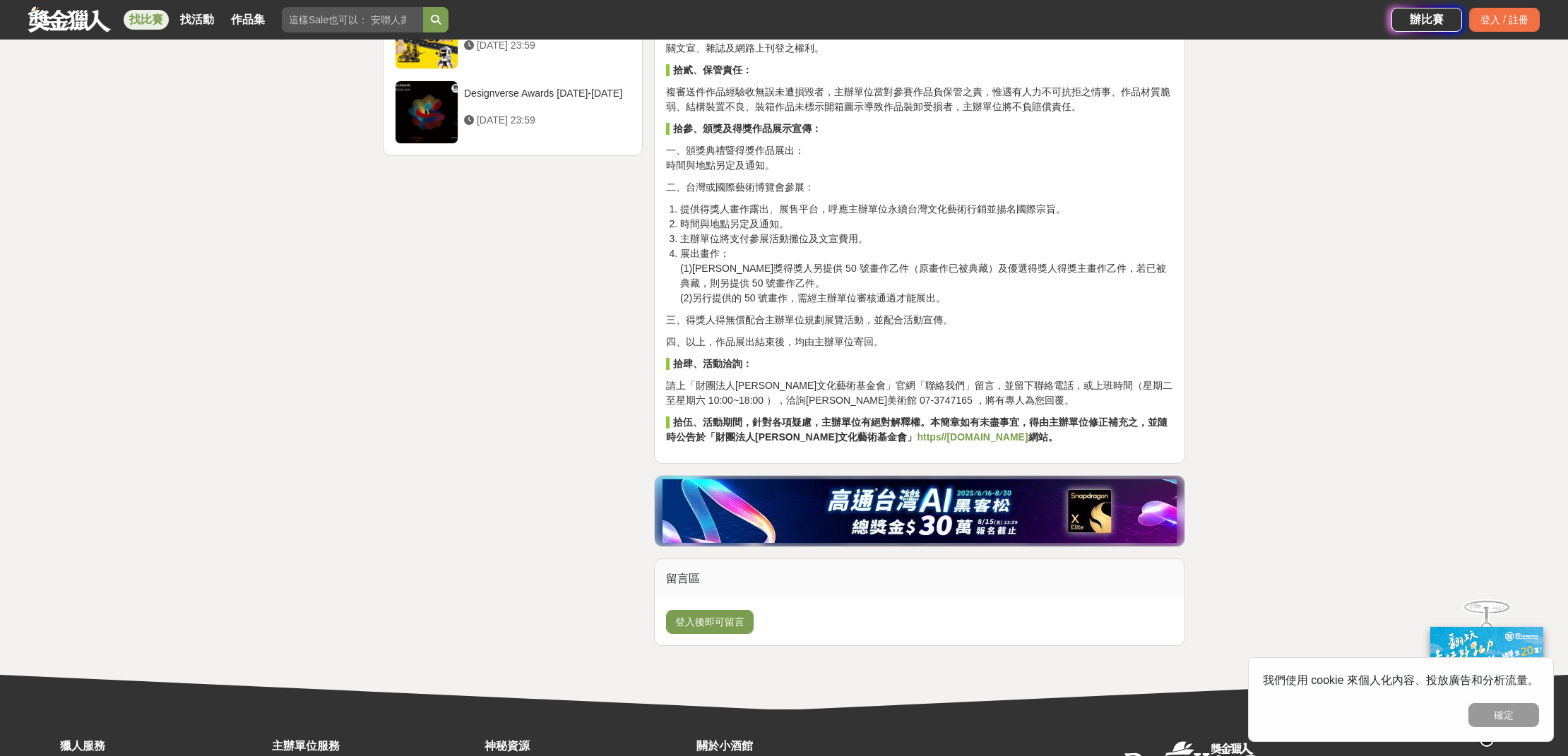
click at [949, 431] on strong "https//www.wylf.org.tw" at bounding box center [972, 437] width 111 height 12
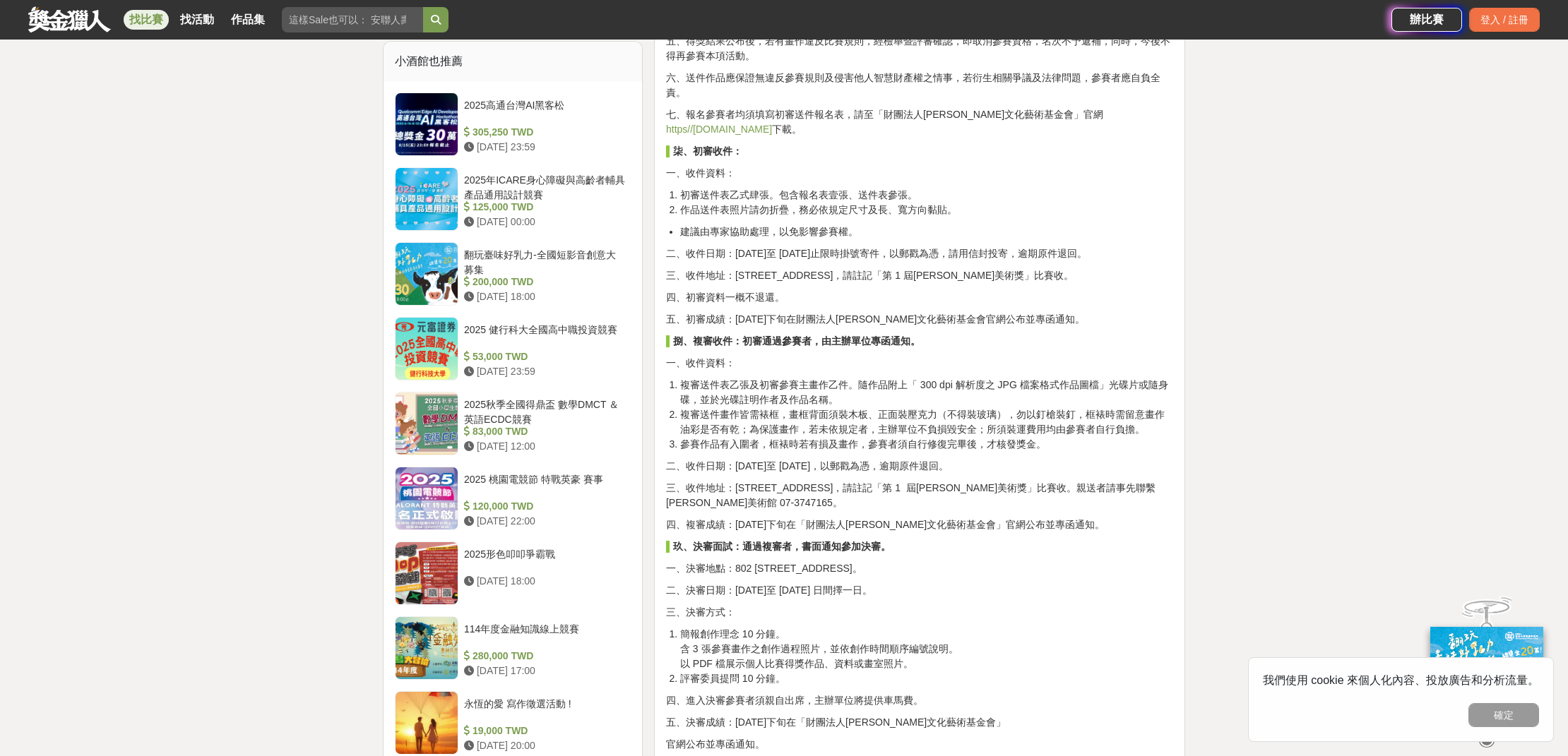
scroll to position [797, 0]
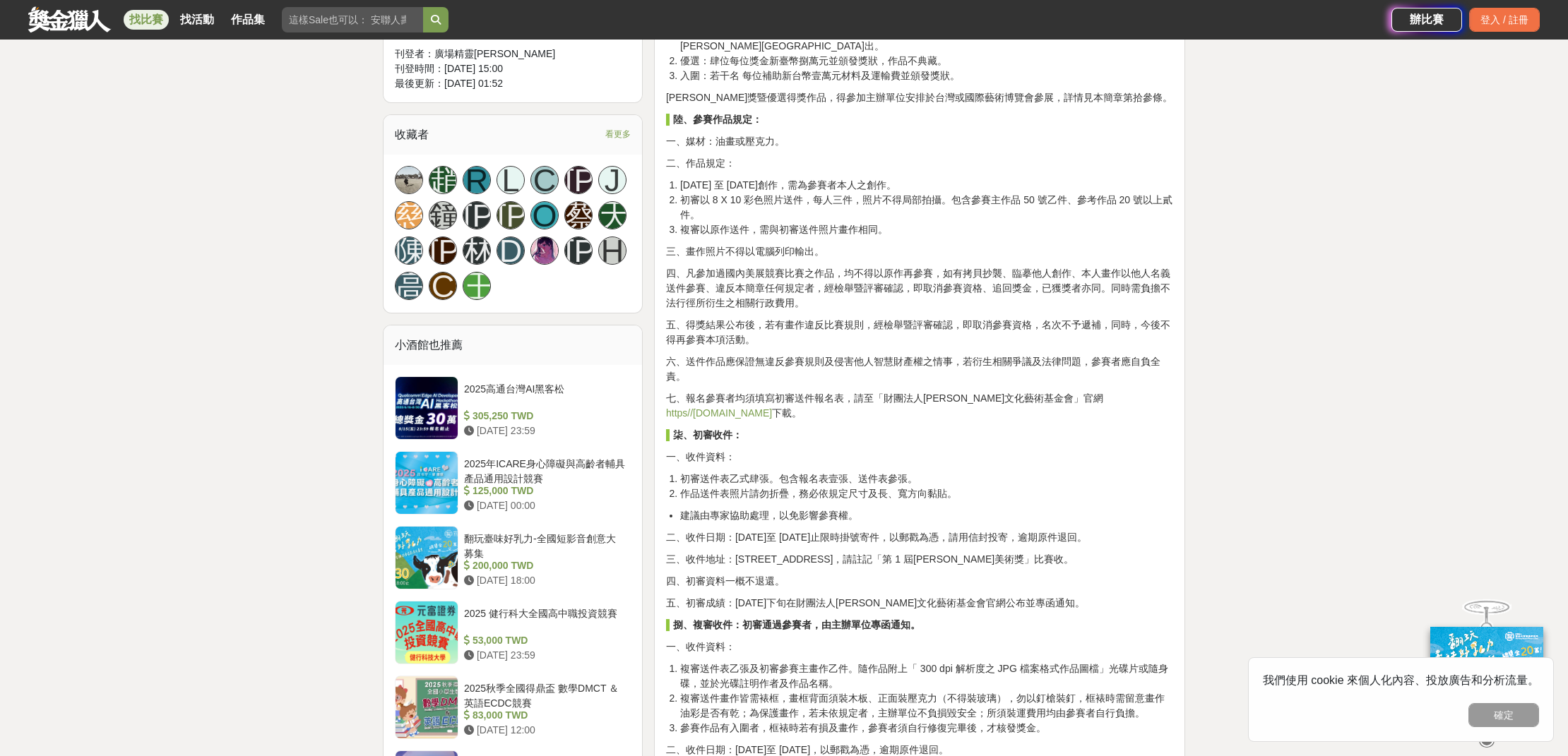
click at [77, 251] on div "大家都在看 2025高通台灣AI黑客松 2025-08-15 23:59 好竹意租稅圖卡創作比賽 2025-09-01 17:00 雲林 TPASS 熱門景點…" at bounding box center [784, 550] width 1568 height 2557
